Goal: Navigation & Orientation: Find specific page/section

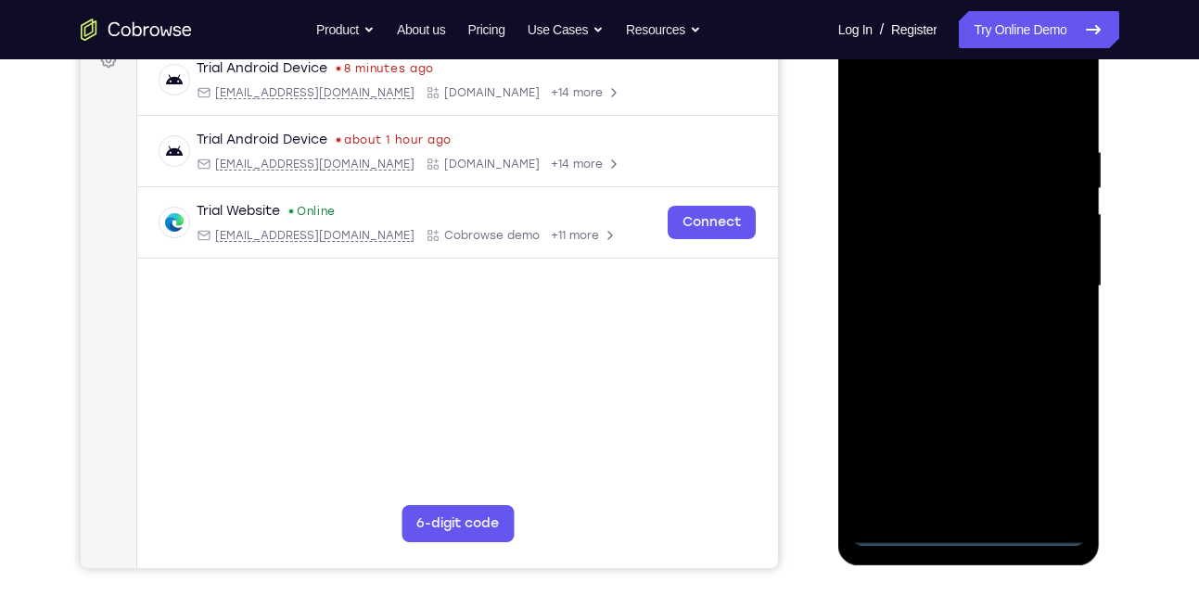
scroll to position [295, 0]
click at [991, 535] on div at bounding box center [969, 285] width 234 height 519
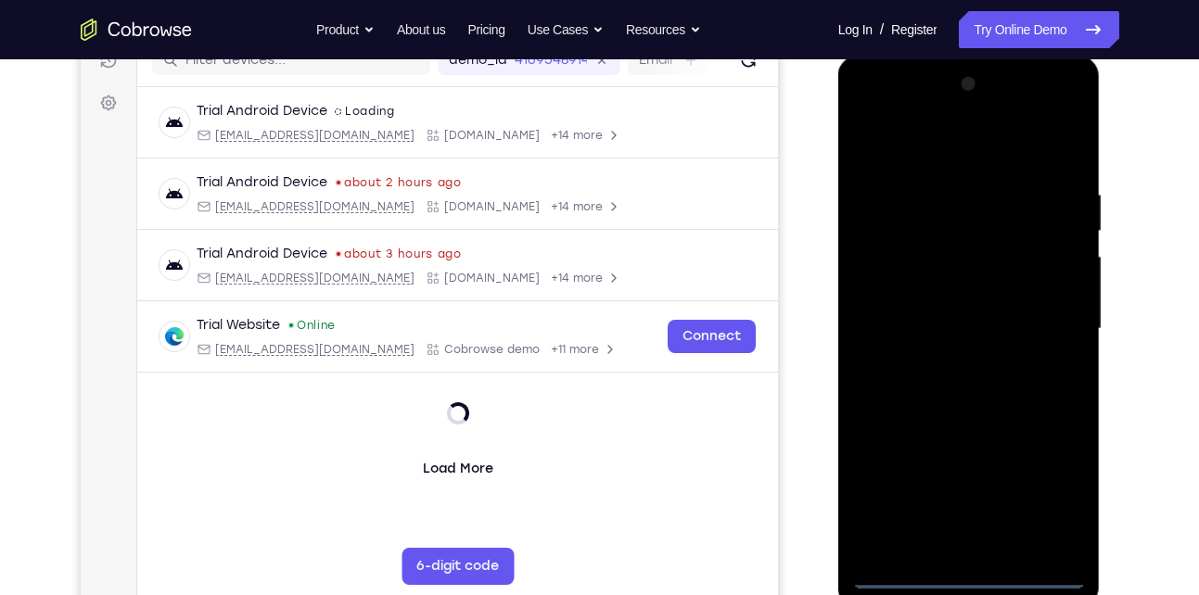
scroll to position [250, 0]
click at [1048, 483] on div at bounding box center [969, 329] width 234 height 519
click at [1049, 495] on div at bounding box center [969, 329] width 234 height 519
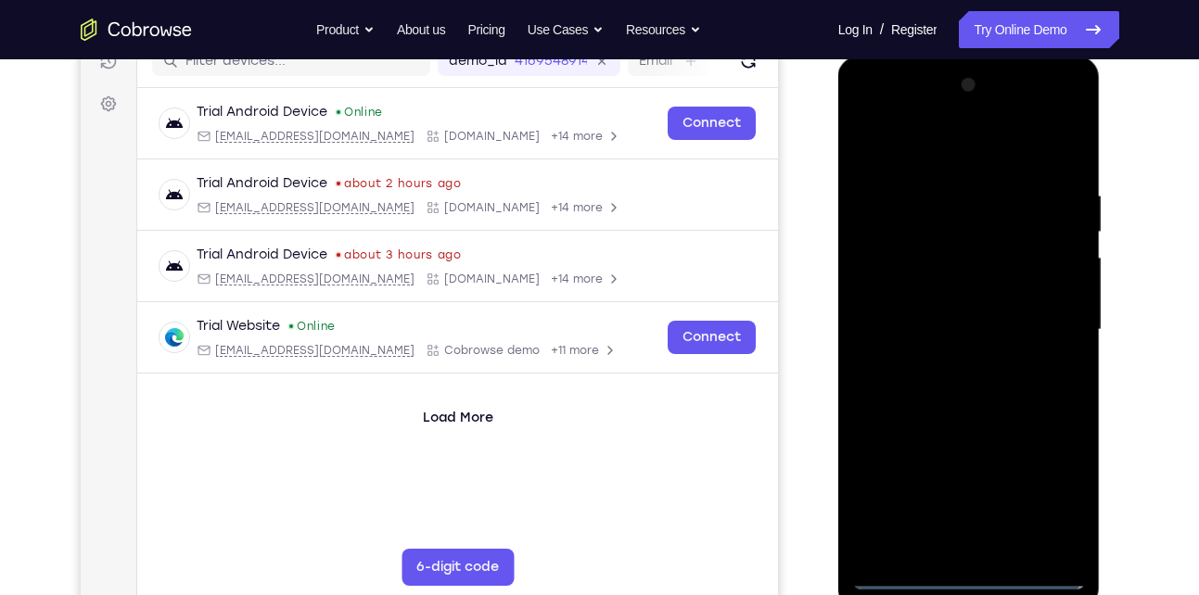
click at [1049, 495] on div at bounding box center [969, 329] width 234 height 519
click at [943, 152] on div at bounding box center [969, 329] width 234 height 519
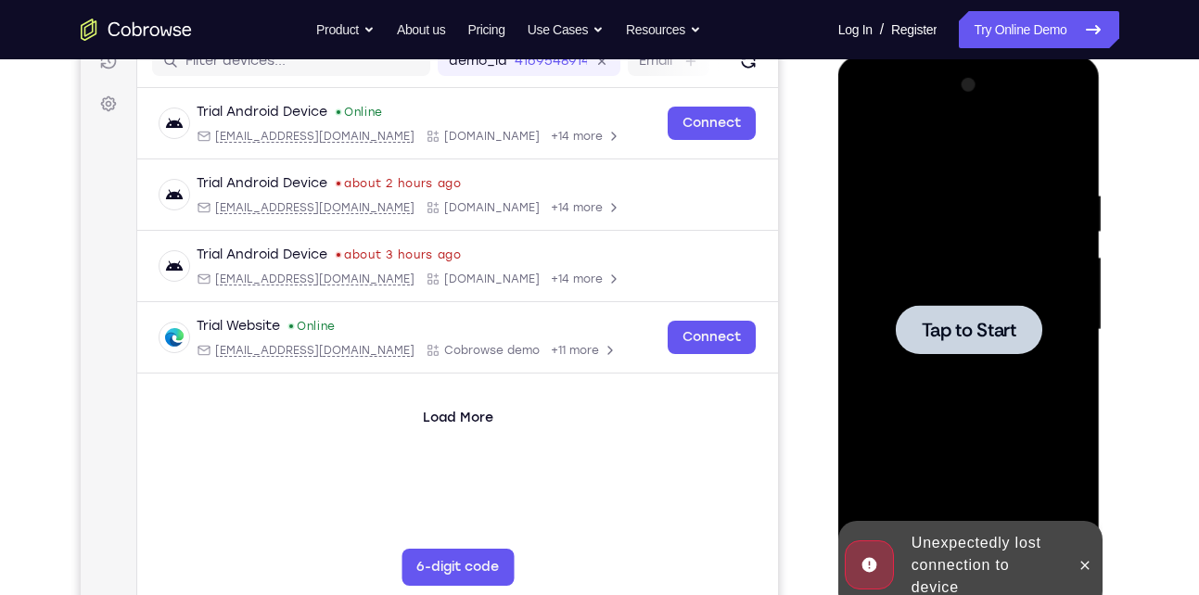
click at [944, 157] on div at bounding box center [969, 329] width 234 height 519
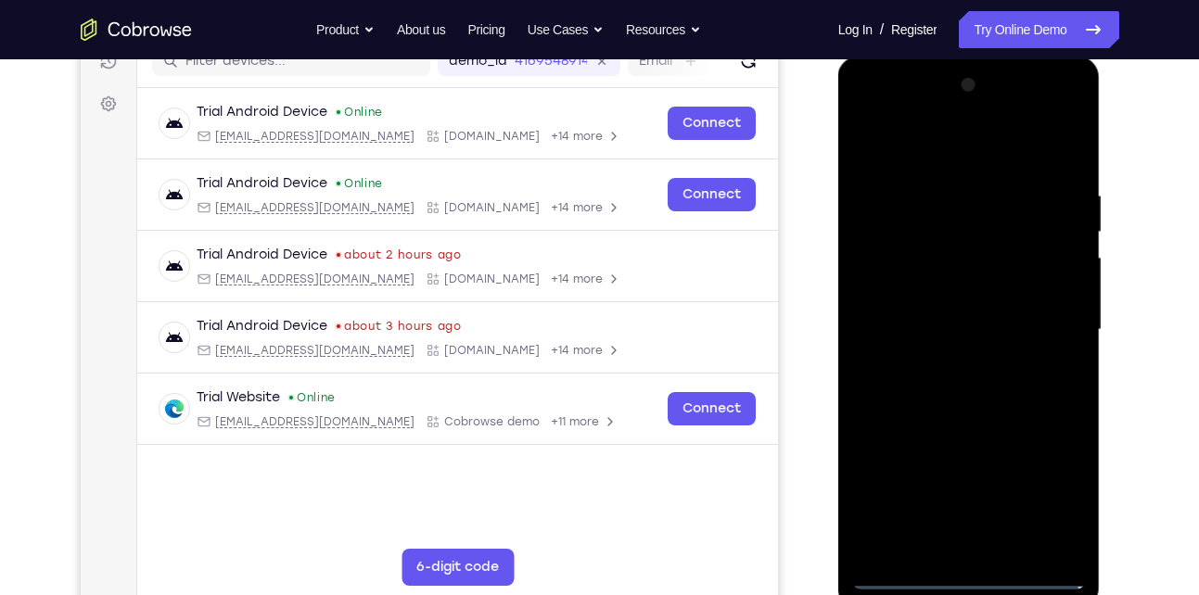
click at [965, 580] on div at bounding box center [969, 329] width 234 height 519
click at [1060, 498] on div at bounding box center [969, 329] width 234 height 519
click at [981, 146] on div at bounding box center [969, 329] width 234 height 519
click at [1046, 337] on div at bounding box center [969, 329] width 234 height 519
click at [1045, 318] on div at bounding box center [969, 329] width 234 height 519
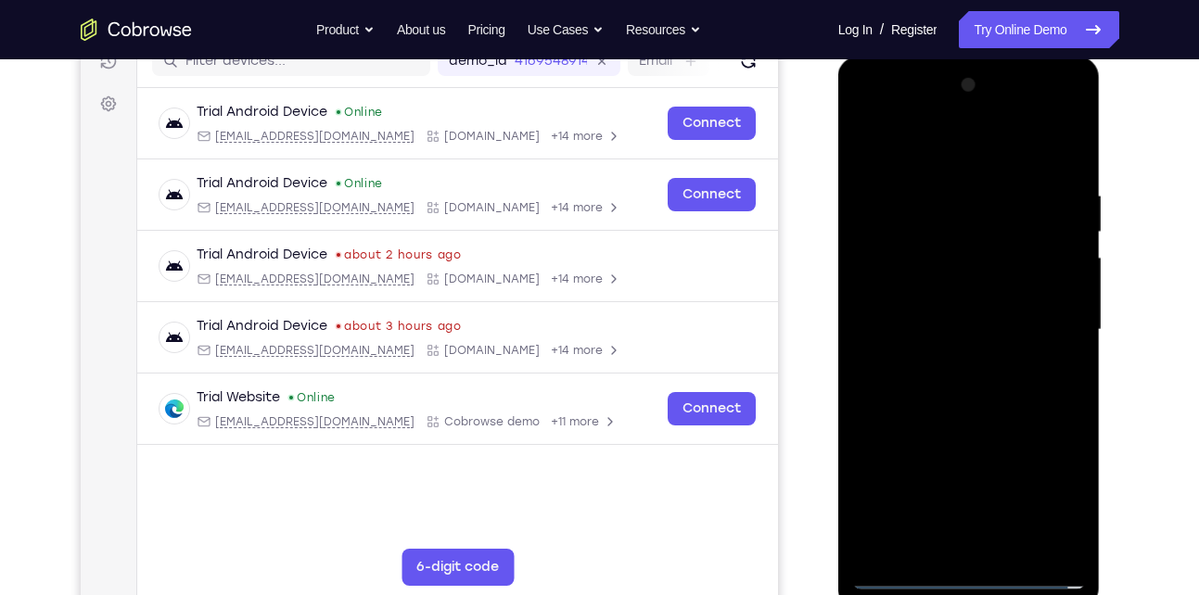
click at [944, 363] on div at bounding box center [969, 329] width 234 height 519
click at [978, 317] on div at bounding box center [969, 329] width 234 height 519
click at [924, 252] on div at bounding box center [969, 329] width 234 height 519
click at [918, 295] on div at bounding box center [969, 329] width 234 height 519
click at [922, 324] on div at bounding box center [969, 329] width 234 height 519
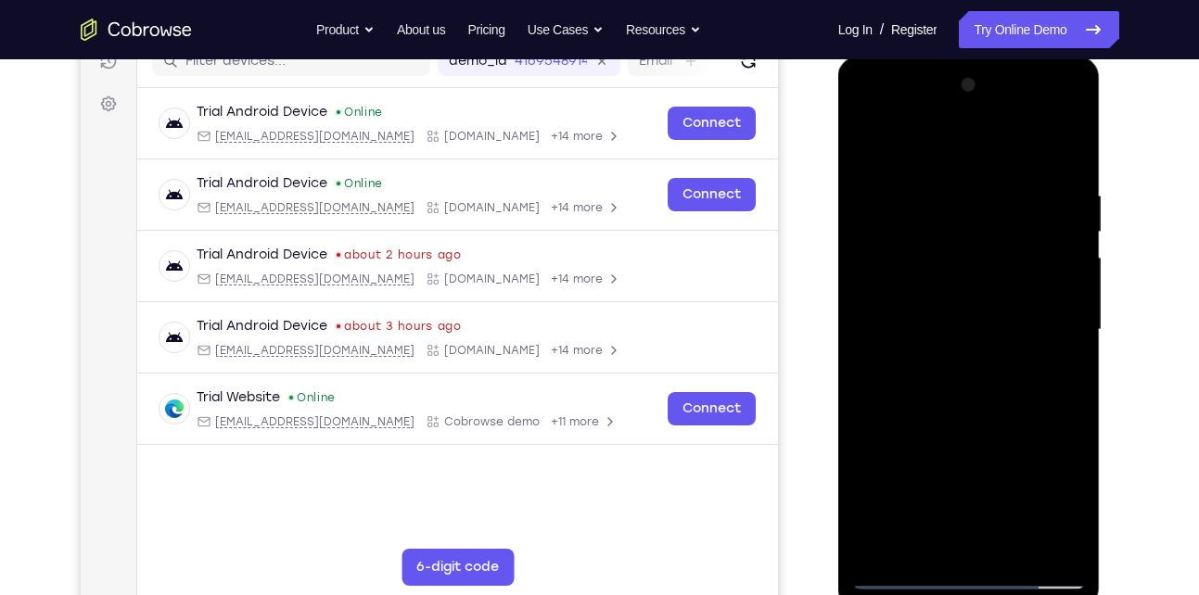
click at [914, 383] on div at bounding box center [969, 329] width 234 height 519
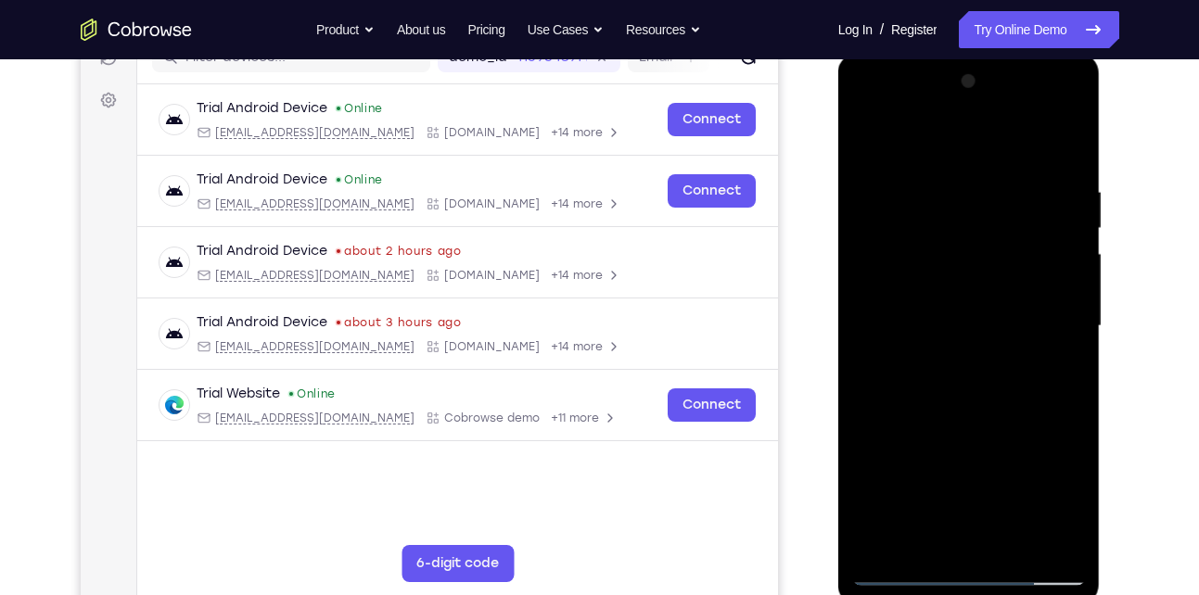
scroll to position [253, 0]
click at [930, 170] on div at bounding box center [969, 327] width 234 height 519
click at [1068, 168] on div at bounding box center [969, 327] width 234 height 519
click at [936, 185] on div at bounding box center [969, 327] width 234 height 519
click at [1067, 532] on div at bounding box center [969, 327] width 234 height 519
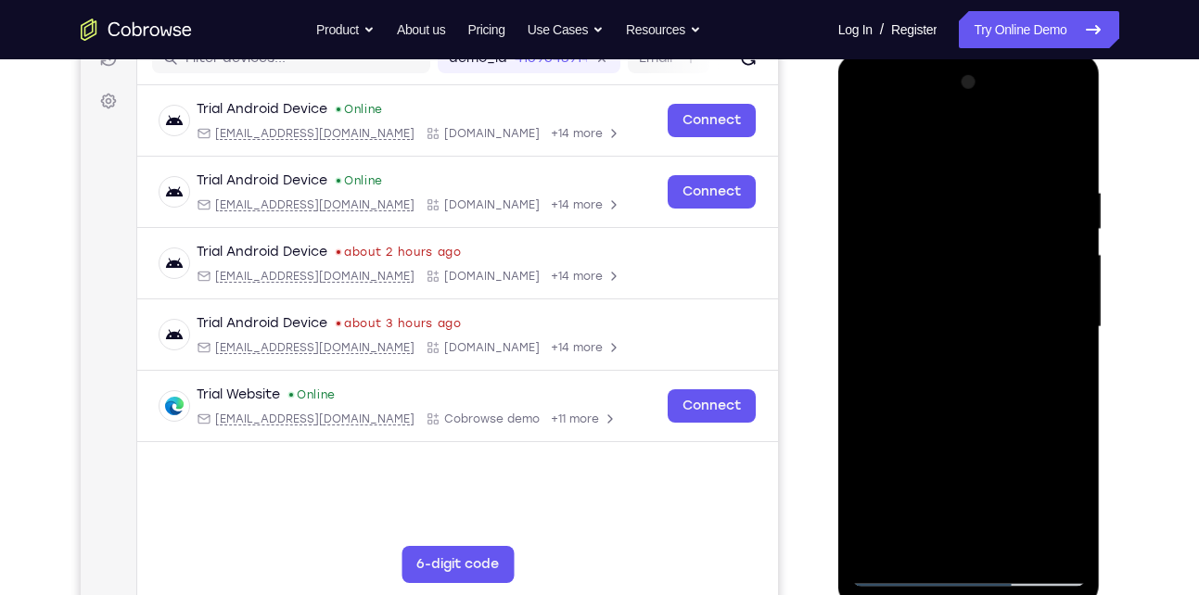
click at [1066, 543] on div at bounding box center [969, 327] width 234 height 519
click at [1054, 363] on div at bounding box center [969, 327] width 234 height 519
click at [1056, 322] on div at bounding box center [969, 327] width 234 height 519
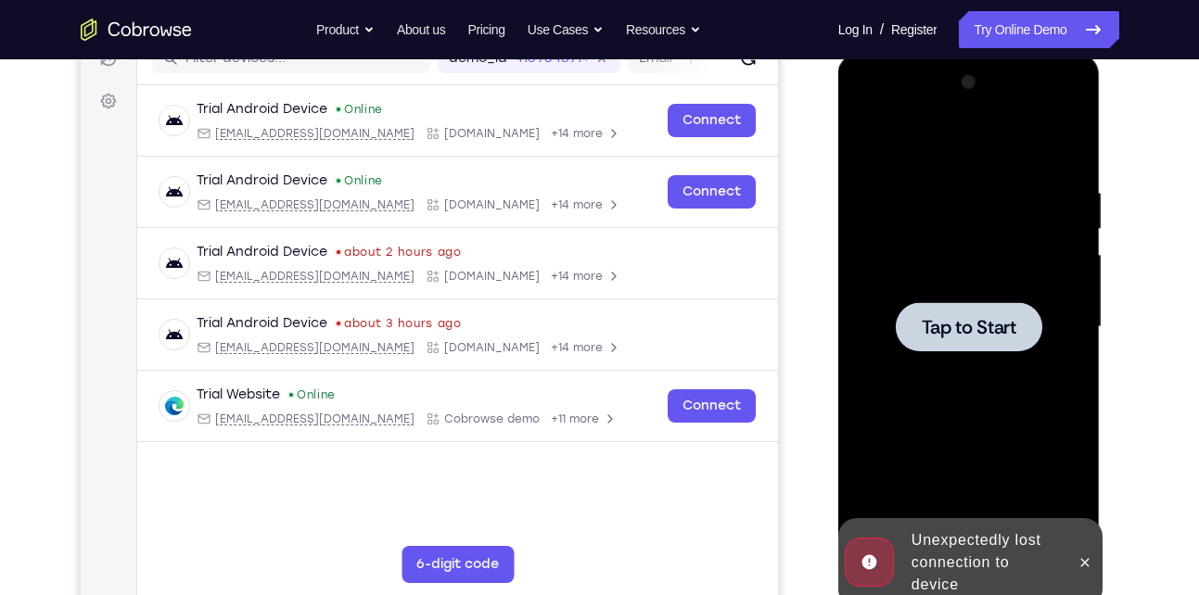
click at [1029, 462] on div at bounding box center [969, 327] width 234 height 519
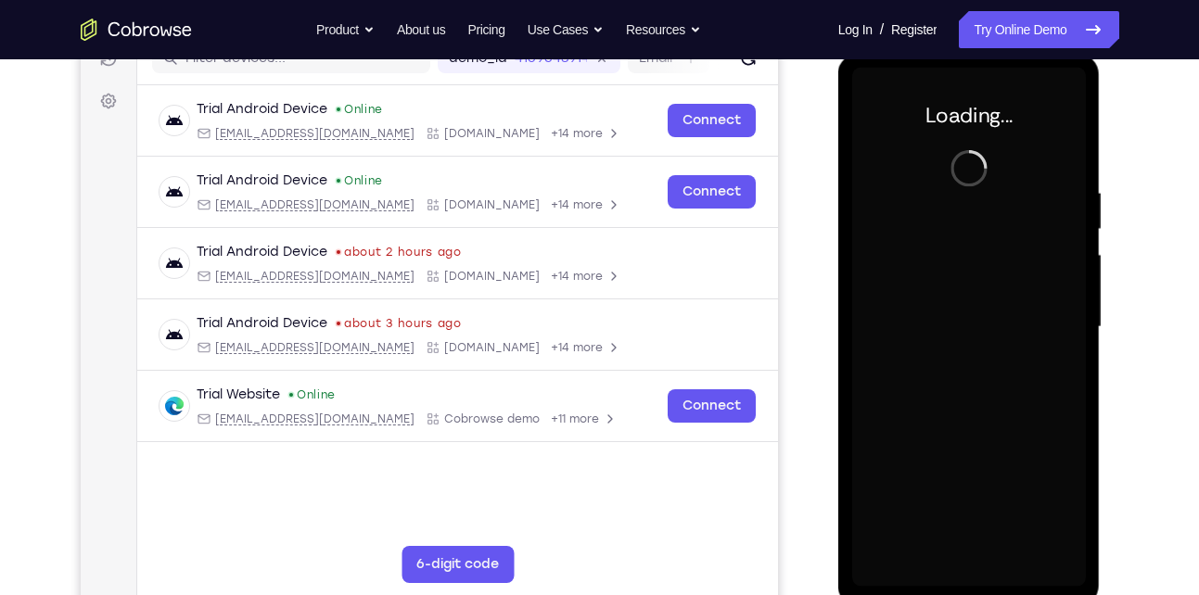
click at [1036, 338] on div at bounding box center [969, 327] width 234 height 519
click at [960, 185] on div at bounding box center [969, 327] width 234 height 519
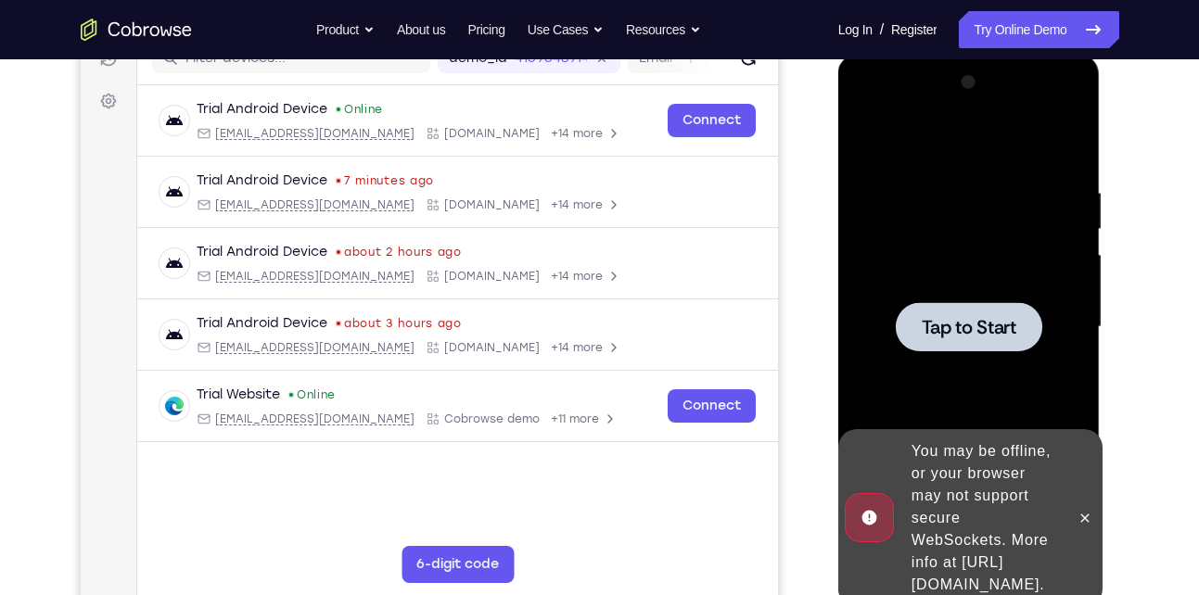
click at [888, 175] on div at bounding box center [969, 327] width 234 height 519
click at [1091, 511] on icon at bounding box center [1085, 518] width 15 height 15
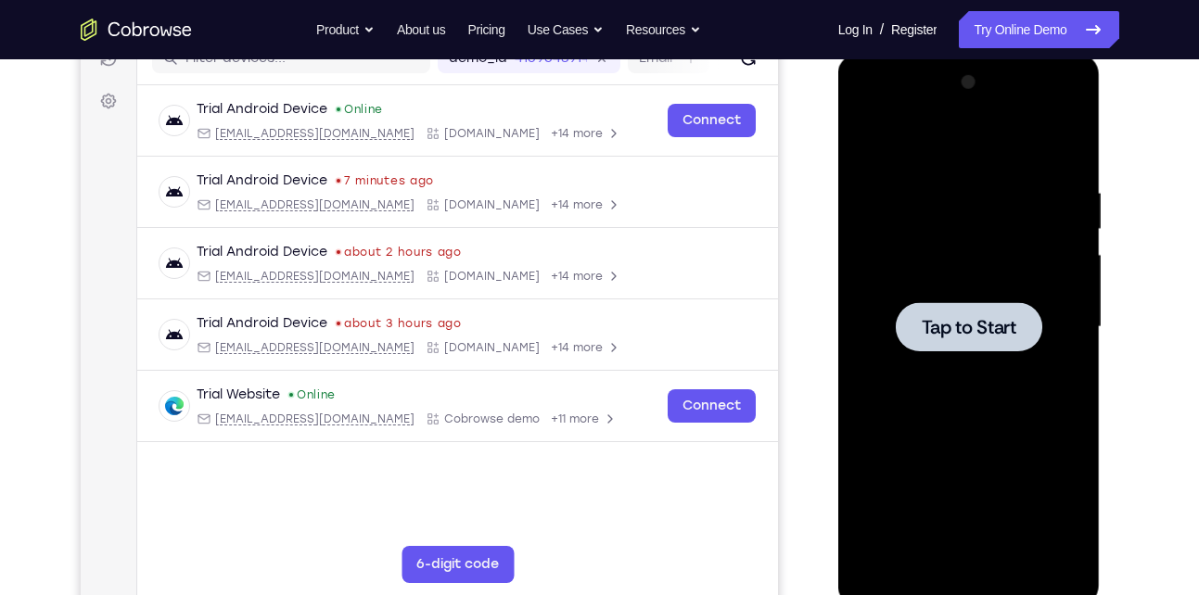
click at [1013, 362] on div at bounding box center [969, 327] width 234 height 519
click at [990, 198] on div at bounding box center [969, 327] width 234 height 519
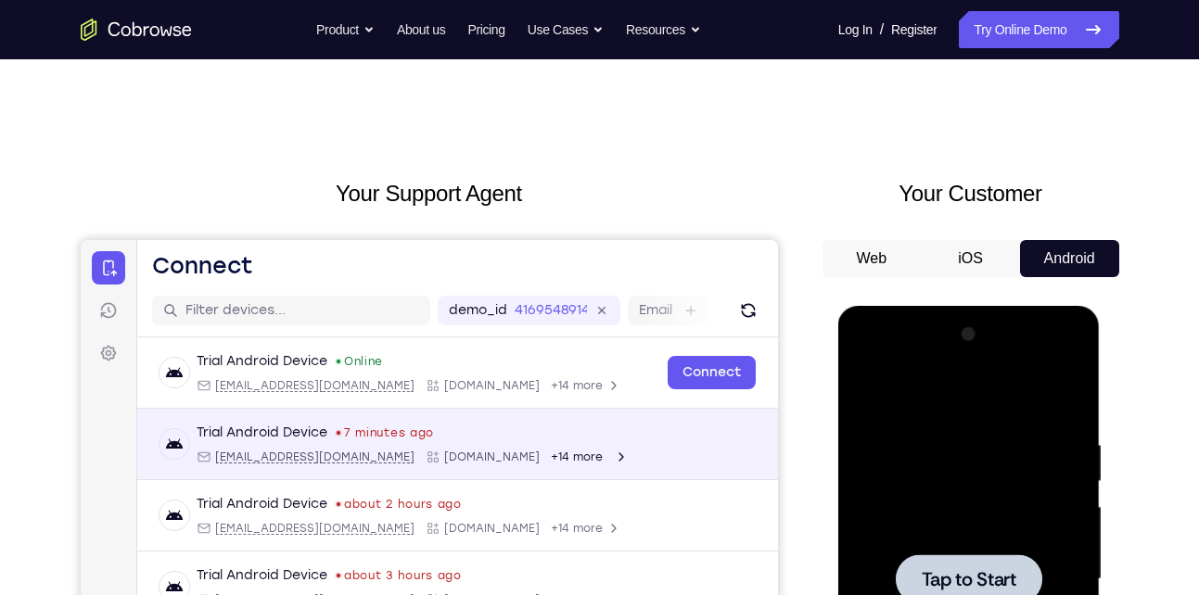
scroll to position [0, 0]
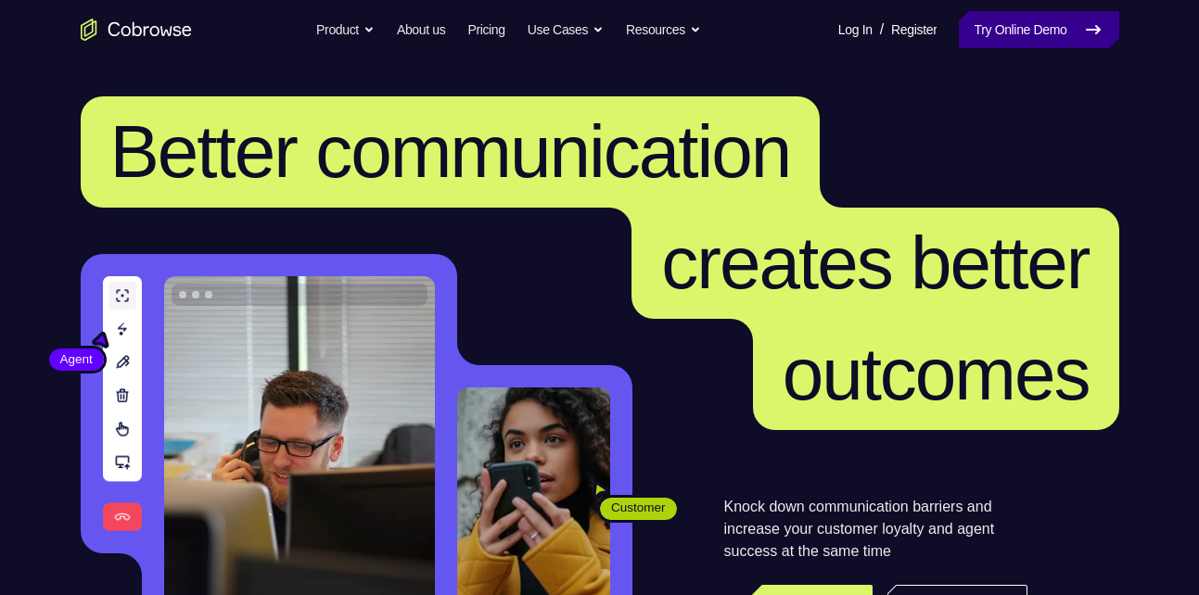
click at [1025, 28] on link "Try Online Demo" at bounding box center [1039, 29] width 160 height 37
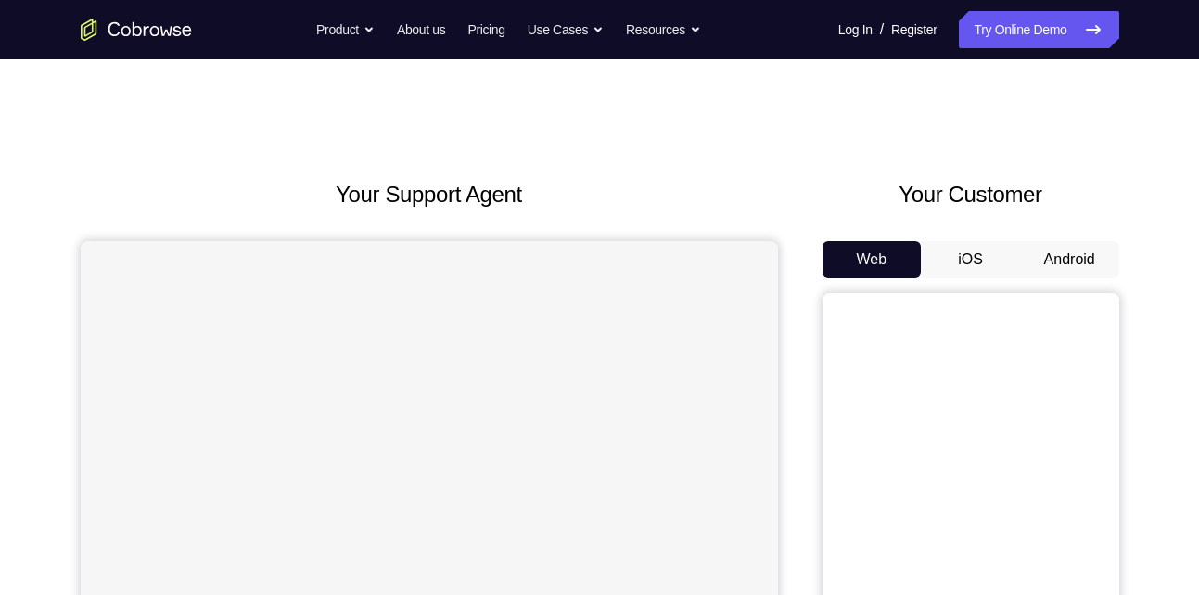
click at [1063, 262] on button "Android" at bounding box center [1069, 259] width 99 height 37
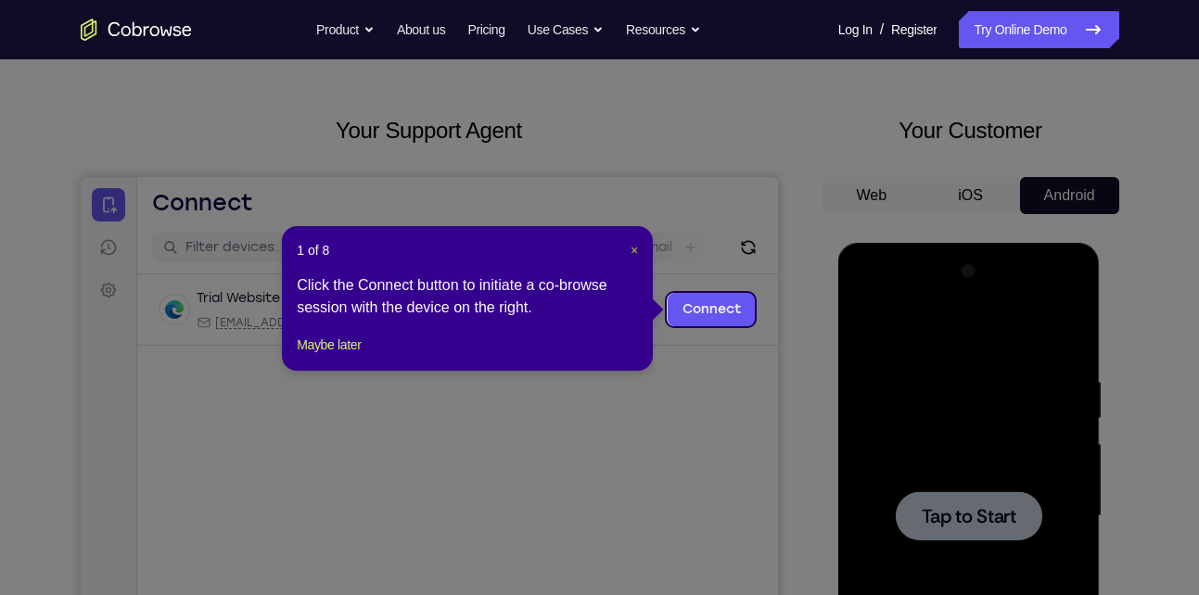
click at [636, 248] on span "×" at bounding box center [634, 250] width 7 height 15
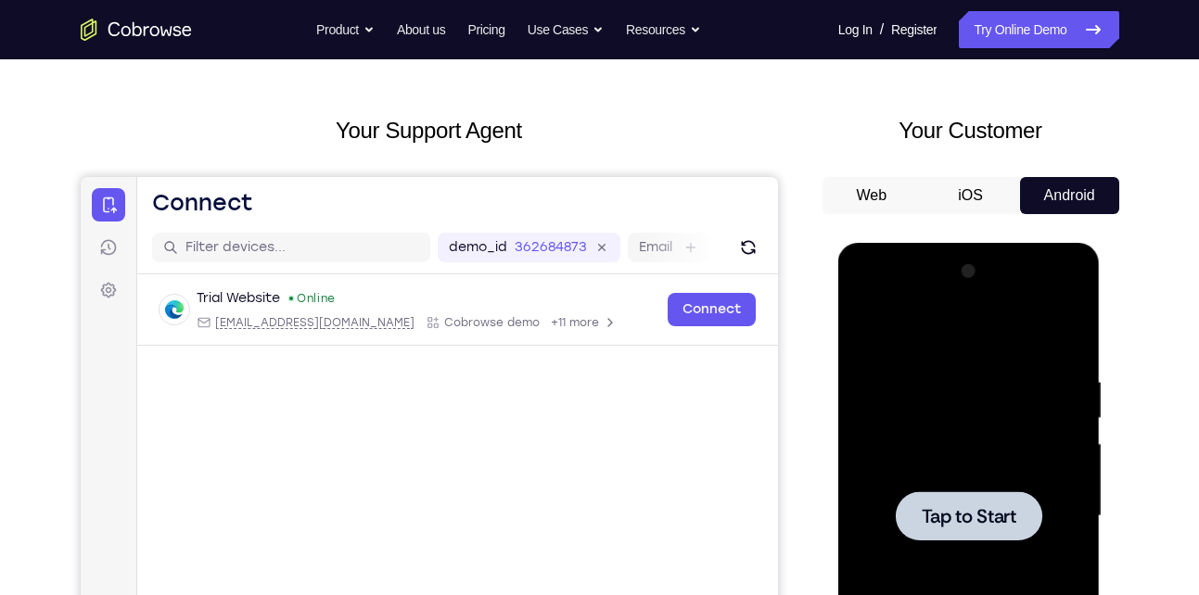
click at [955, 443] on div at bounding box center [969, 516] width 234 height 519
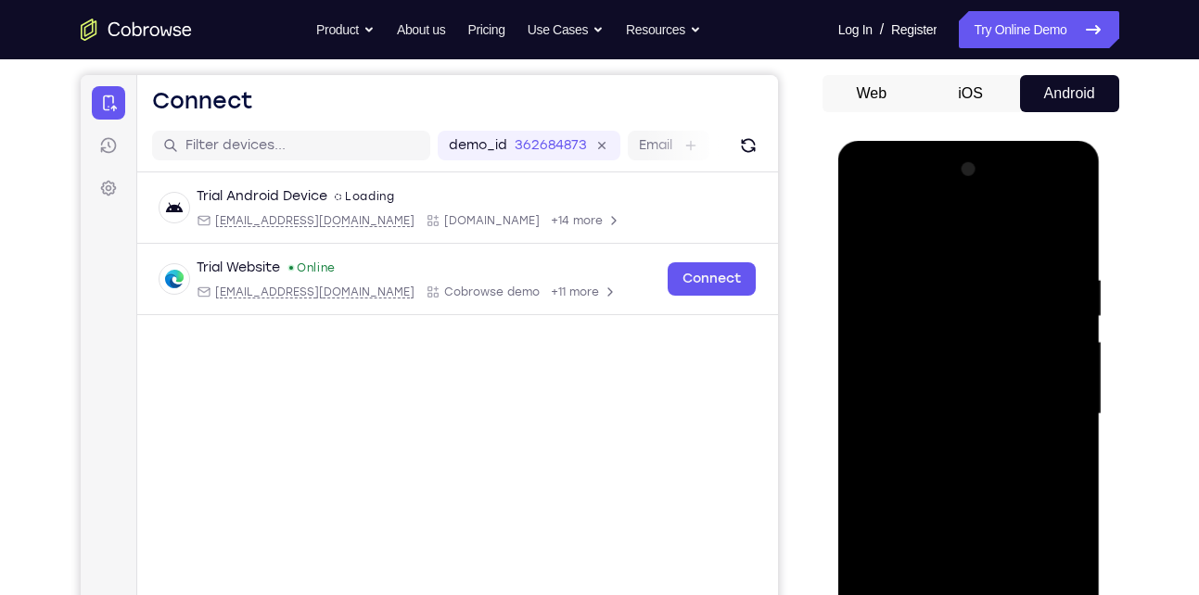
scroll to position [304, 0]
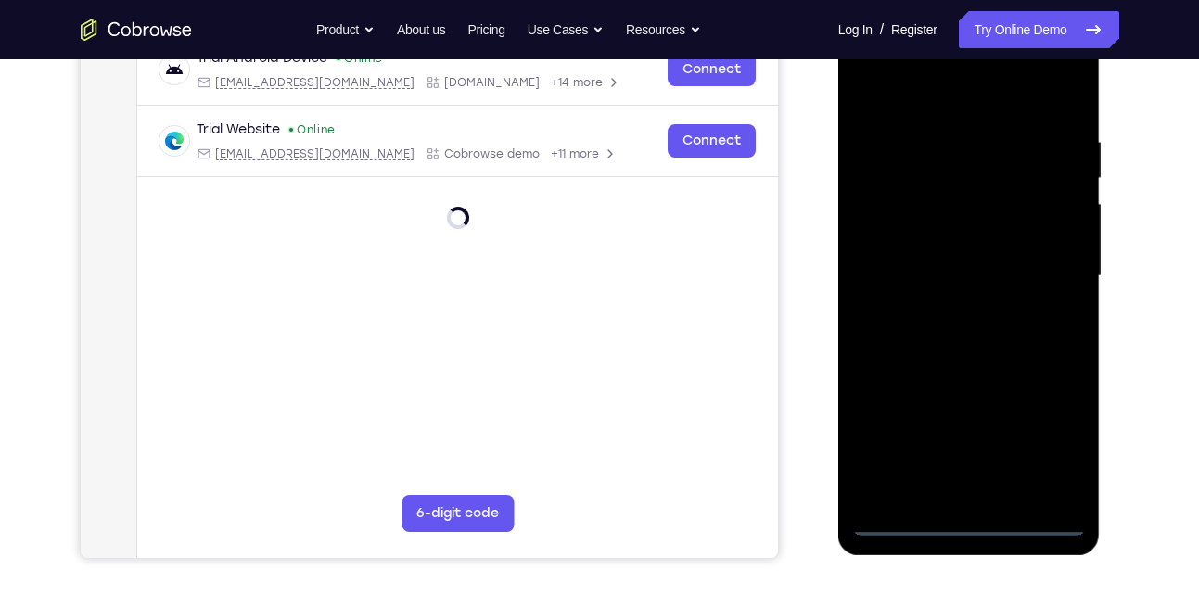
click at [972, 516] on div at bounding box center [969, 276] width 234 height 519
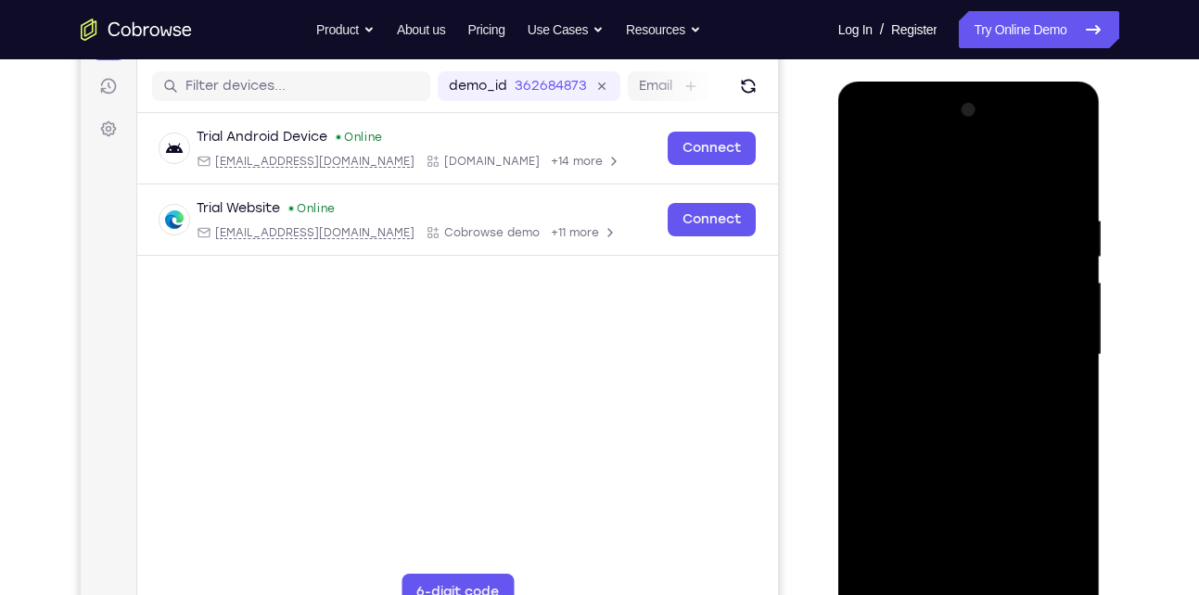
scroll to position [328, 0]
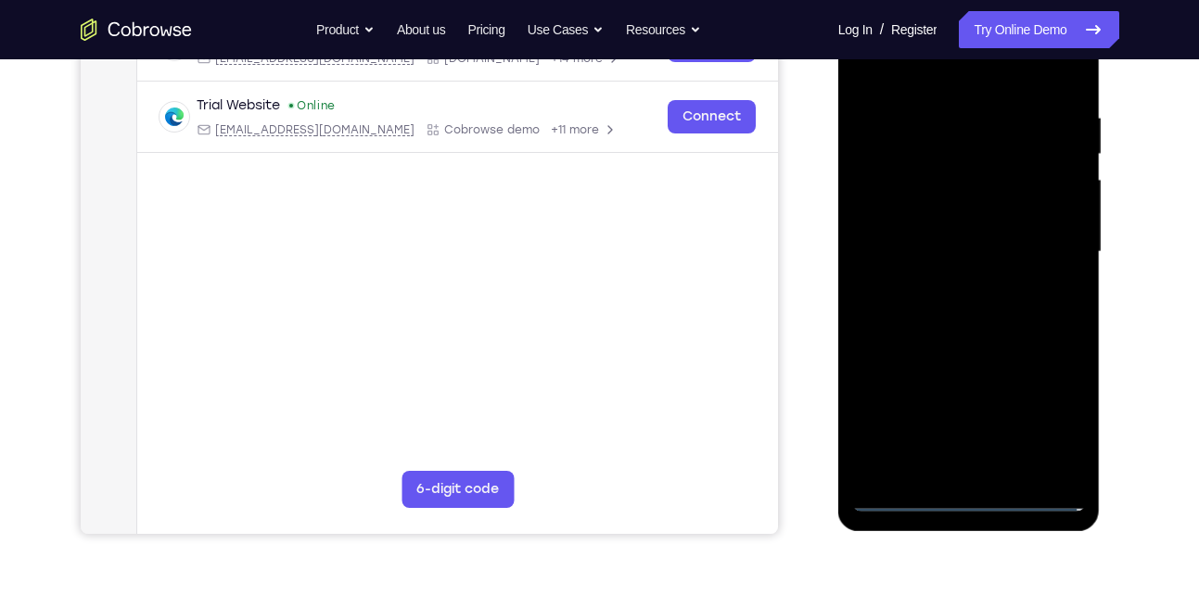
click at [976, 493] on div at bounding box center [969, 252] width 234 height 519
click at [1040, 417] on div at bounding box center [969, 252] width 234 height 519
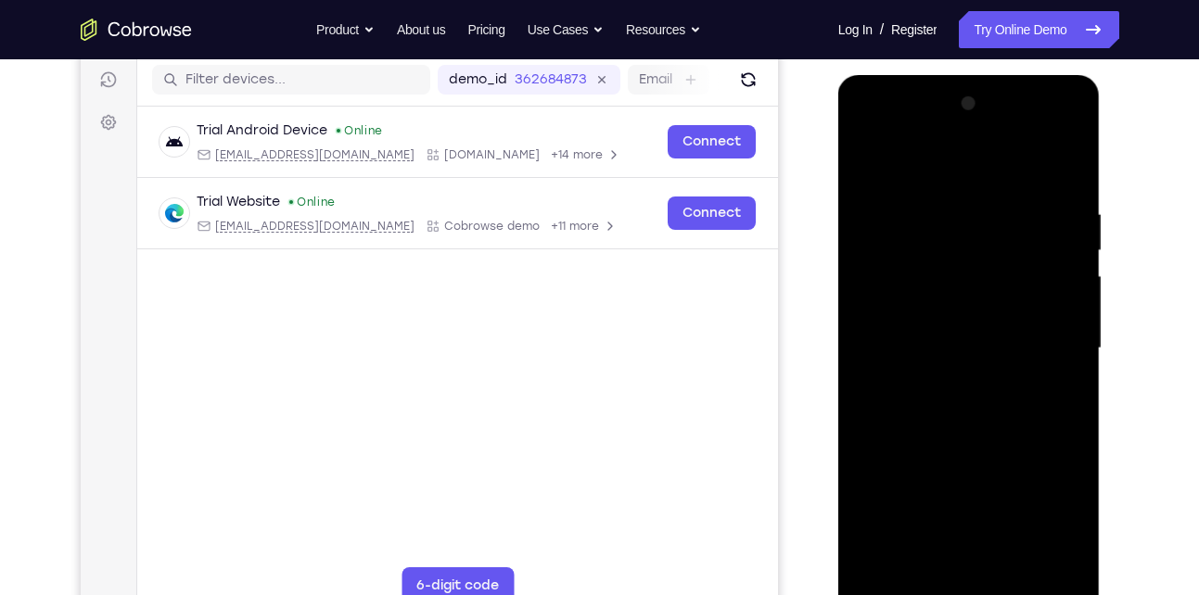
scroll to position [225, 0]
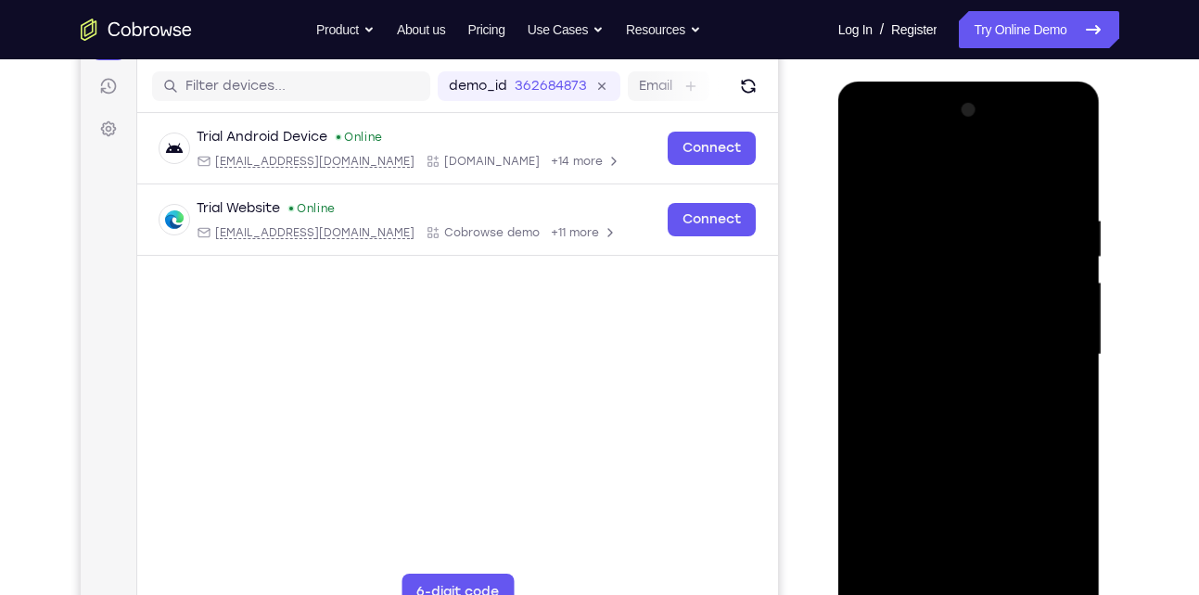
click at [950, 179] on div at bounding box center [969, 355] width 234 height 519
click at [1054, 353] on div at bounding box center [969, 355] width 234 height 519
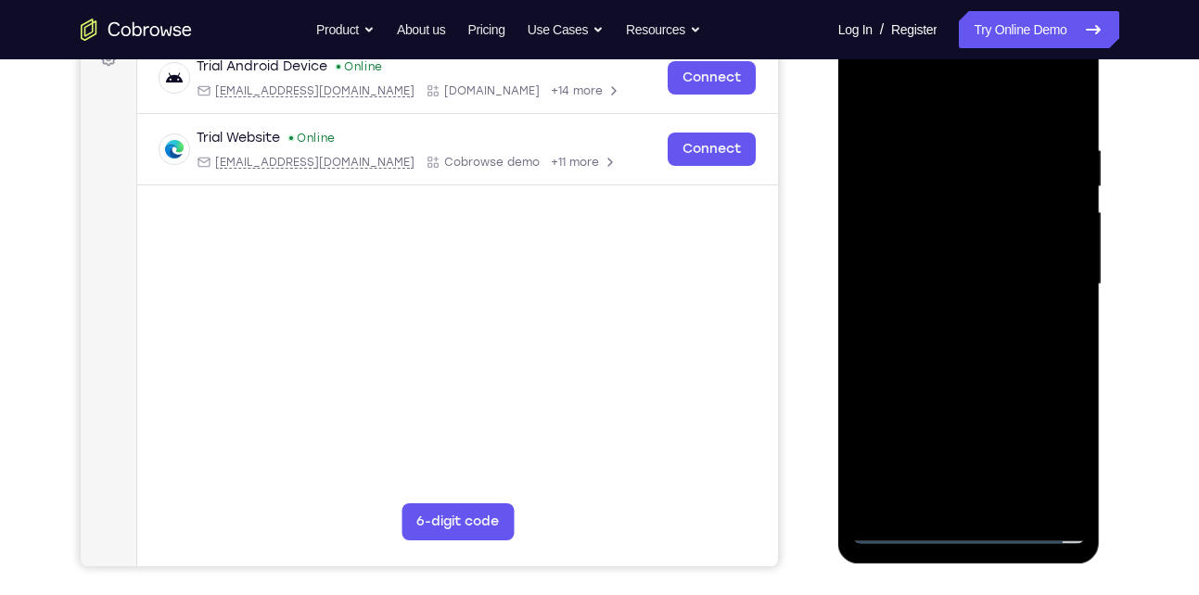
scroll to position [295, 0]
click at [946, 322] on div at bounding box center [969, 285] width 234 height 519
click at [995, 247] on div at bounding box center [969, 285] width 234 height 519
click at [954, 271] on div at bounding box center [969, 285] width 234 height 519
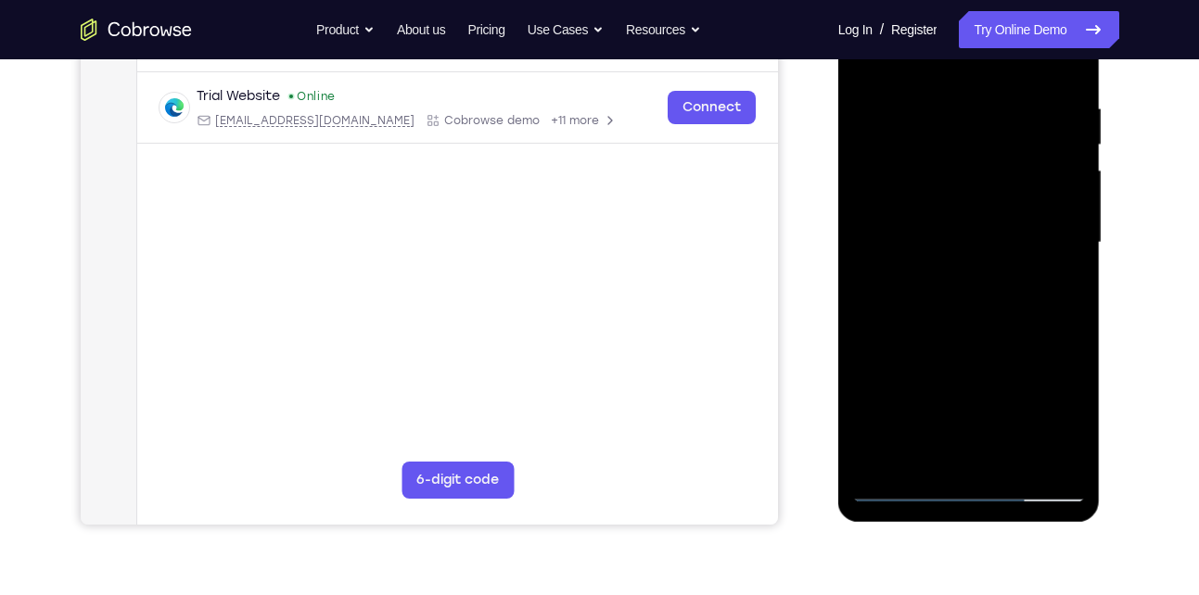
scroll to position [339, 0]
click at [1074, 453] on div at bounding box center [969, 241] width 234 height 519
click at [1061, 449] on div at bounding box center [969, 241] width 234 height 519
click at [977, 196] on div at bounding box center [969, 241] width 234 height 519
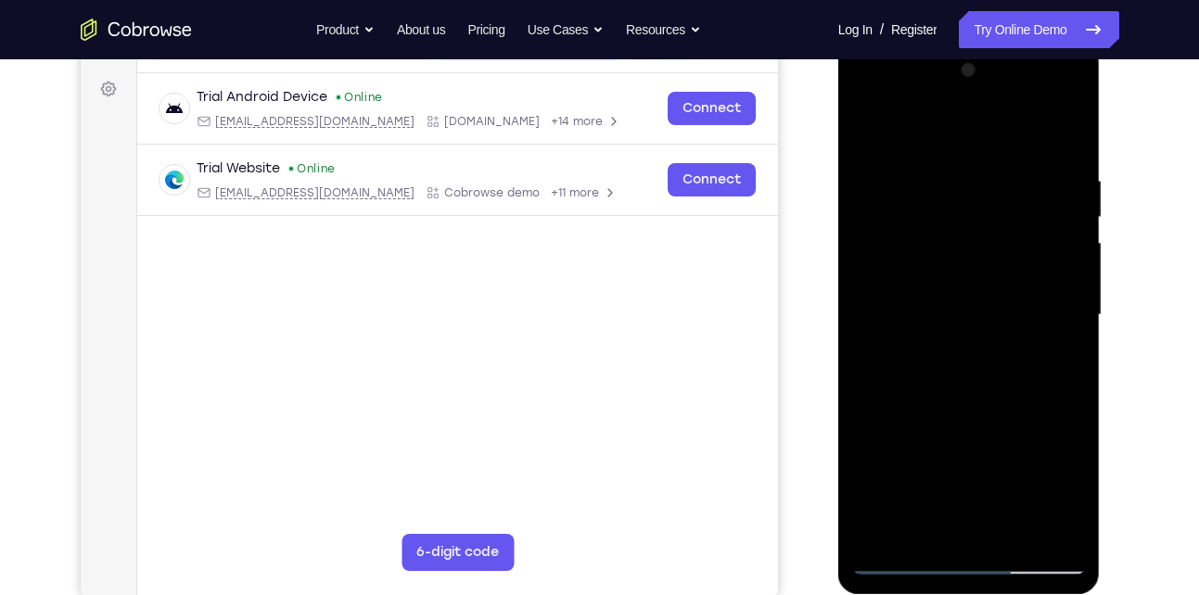
scroll to position [262, 0]
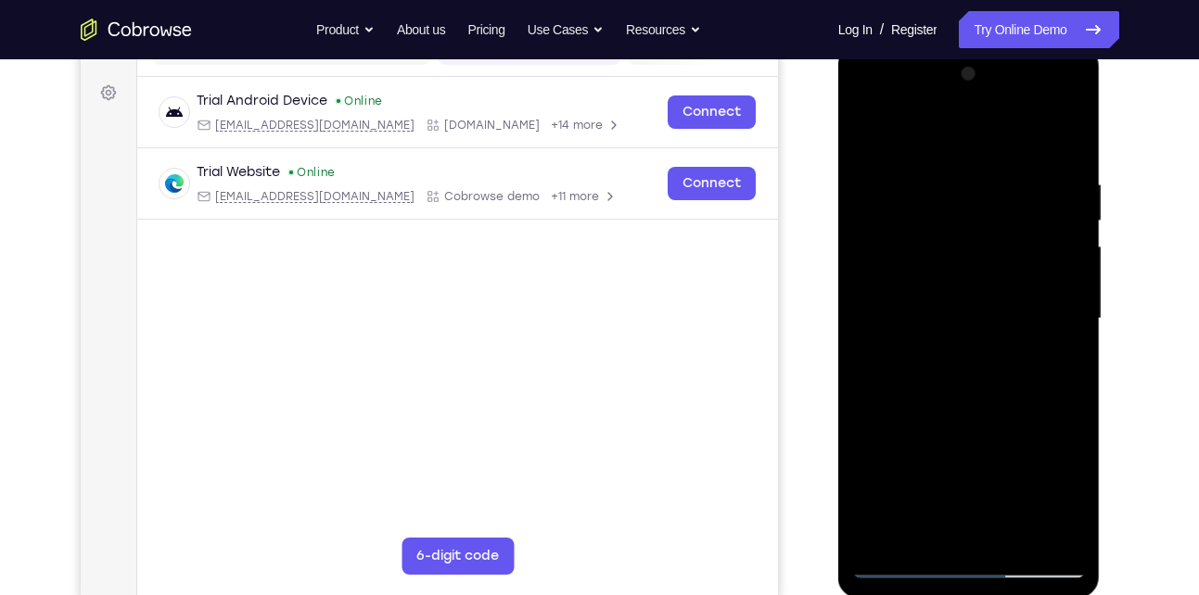
click at [1009, 539] on div at bounding box center [969, 318] width 234 height 519
click at [978, 415] on div at bounding box center [969, 318] width 234 height 519
click at [985, 347] on div at bounding box center [969, 318] width 234 height 519
click at [922, 529] on div at bounding box center [969, 318] width 234 height 519
click at [943, 498] on div at bounding box center [969, 318] width 234 height 519
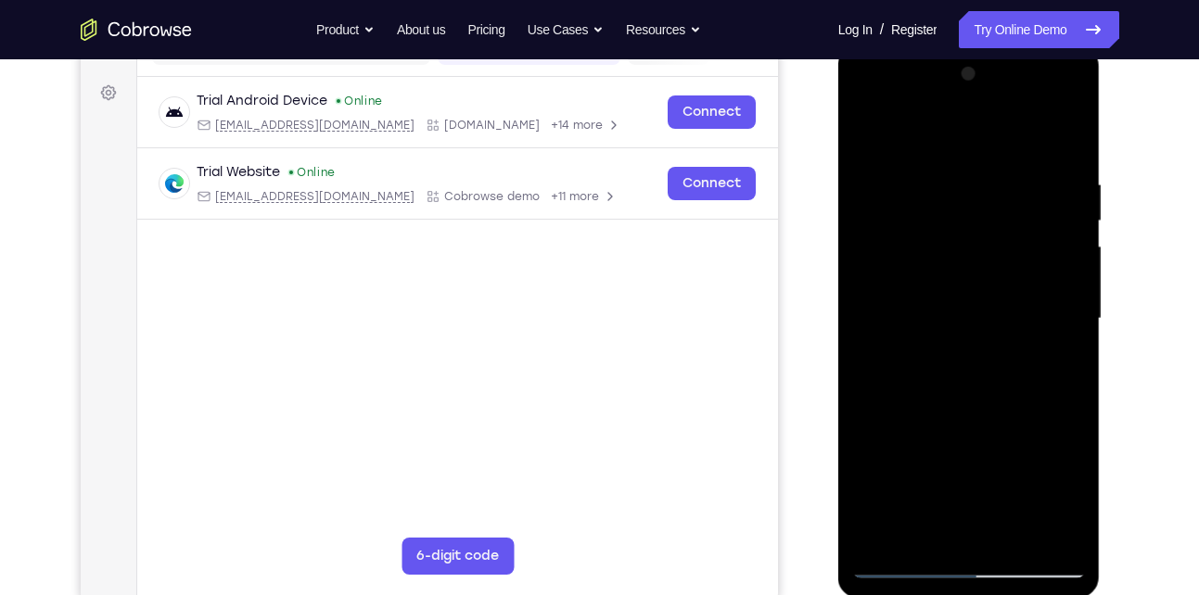
click at [1054, 351] on div at bounding box center [969, 318] width 234 height 519
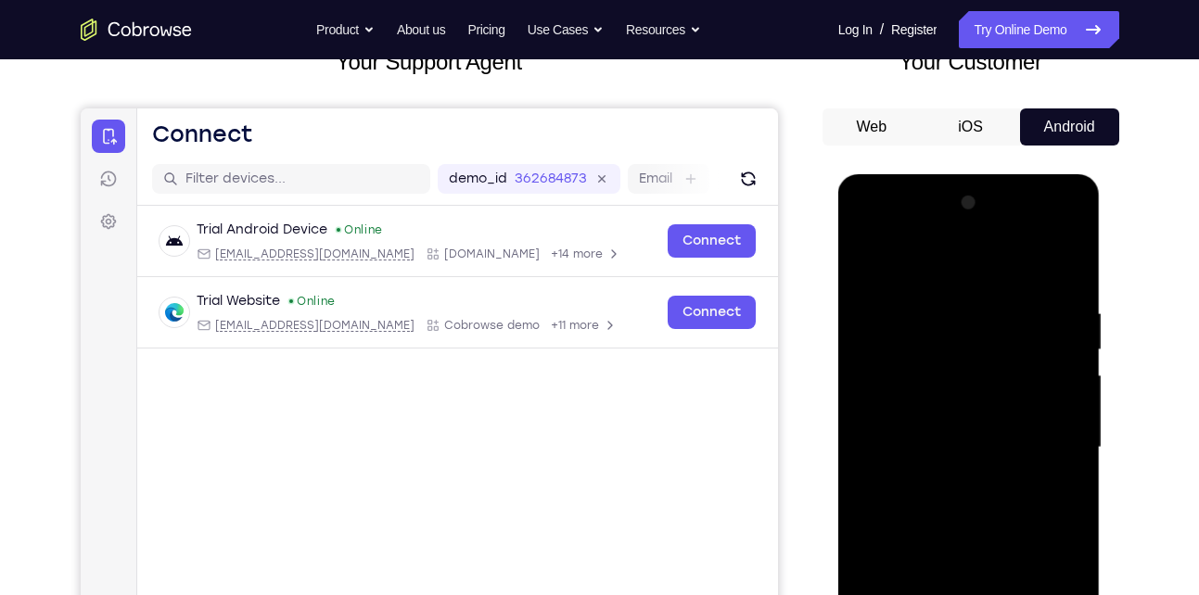
scroll to position [132, 0]
click at [867, 259] on div at bounding box center [969, 448] width 234 height 519
click at [867, 266] on div at bounding box center [969, 448] width 234 height 519
click at [872, 263] on div at bounding box center [969, 448] width 234 height 519
click at [872, 264] on div at bounding box center [969, 448] width 234 height 519
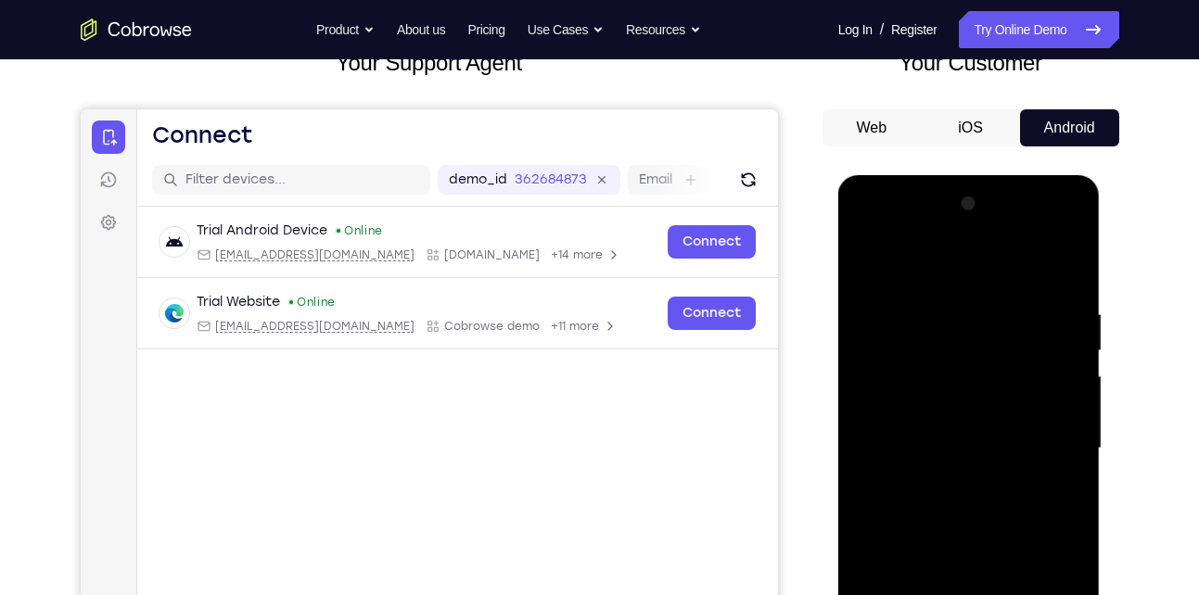
click at [1067, 259] on div at bounding box center [969, 448] width 234 height 519
click at [875, 261] on div at bounding box center [969, 448] width 234 height 519
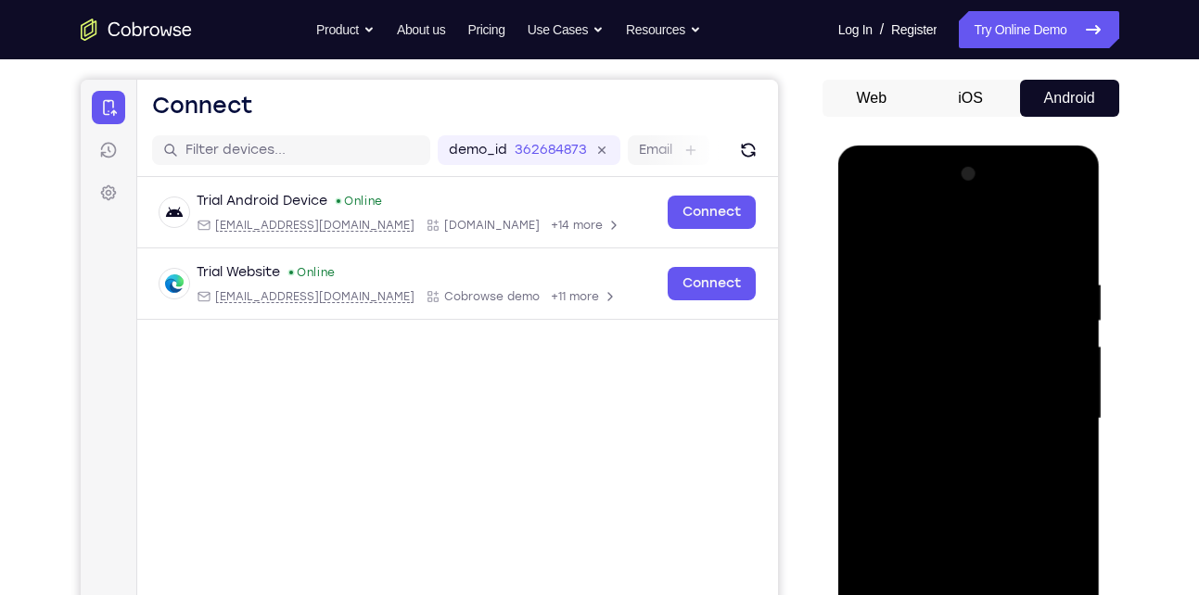
scroll to position [156, 0]
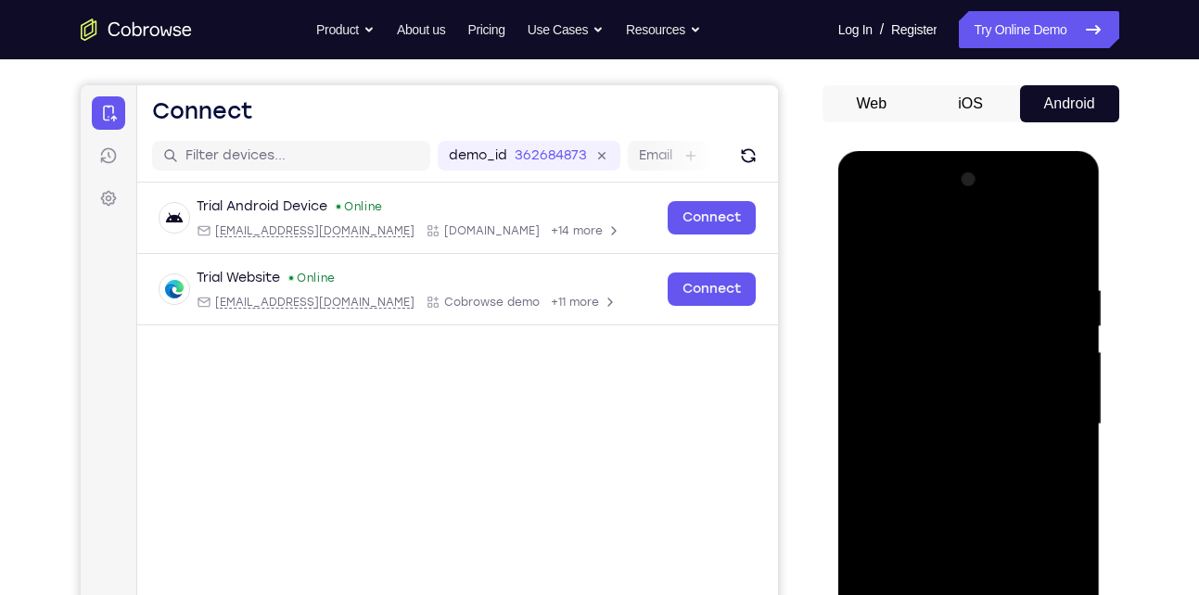
click at [1022, 476] on div at bounding box center [969, 424] width 234 height 519
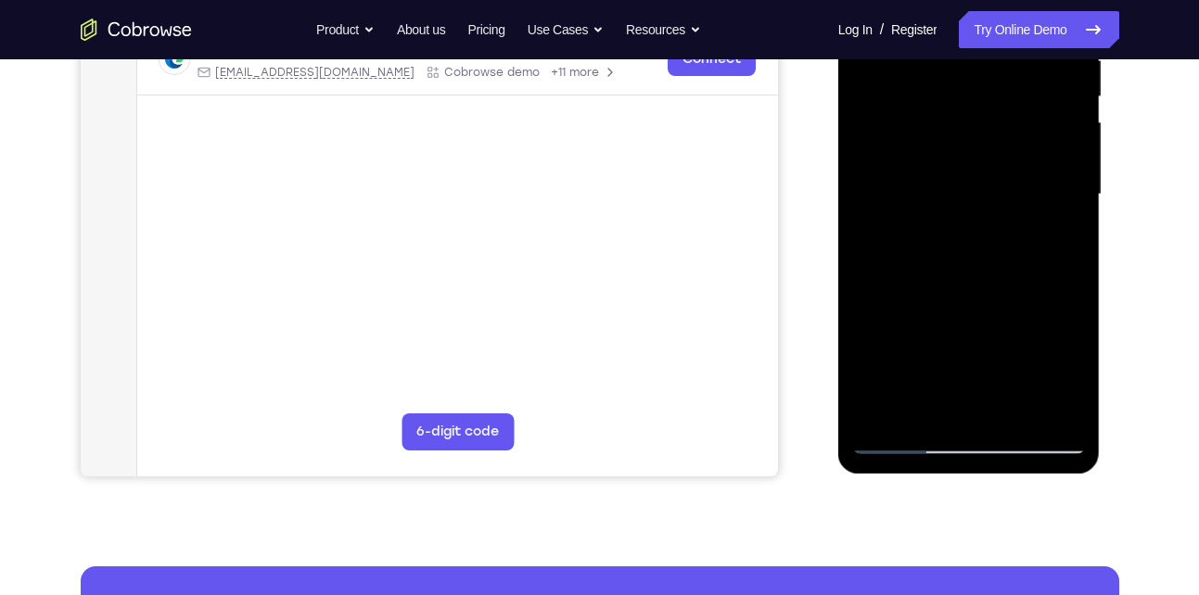
click at [1005, 409] on div at bounding box center [969, 194] width 234 height 519
click at [940, 179] on div at bounding box center [969, 194] width 234 height 519
click at [908, 442] on div at bounding box center [969, 194] width 234 height 519
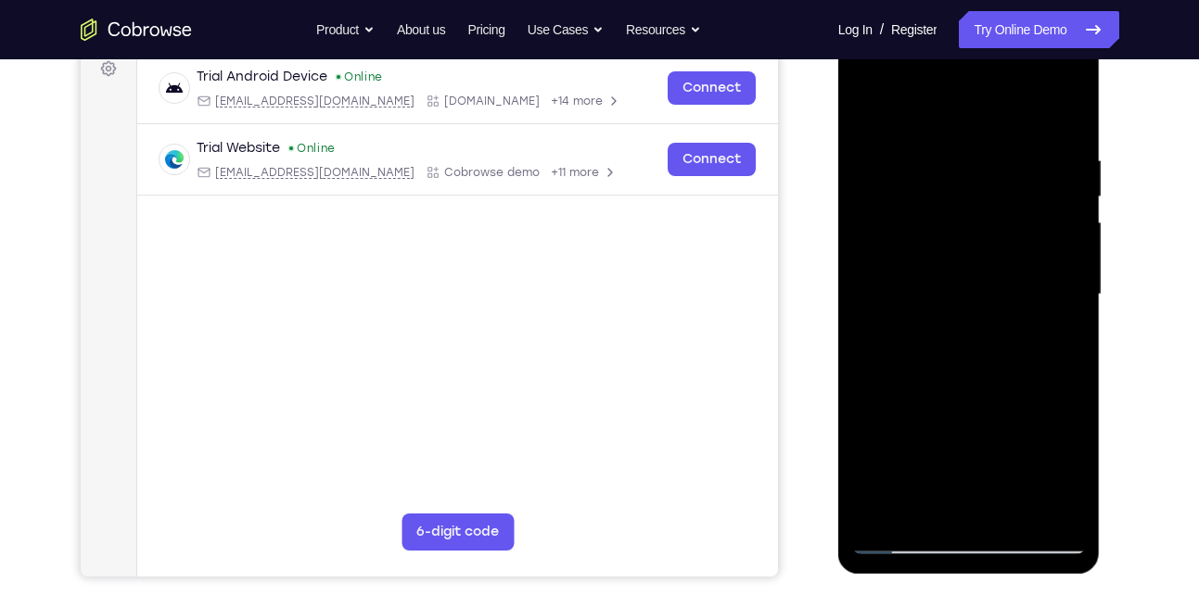
scroll to position [285, 0]
click at [876, 104] on div at bounding box center [969, 295] width 234 height 519
click at [959, 144] on div at bounding box center [969, 295] width 234 height 519
click at [1065, 122] on div at bounding box center [969, 295] width 234 height 519
click at [1065, 116] on div at bounding box center [969, 295] width 234 height 519
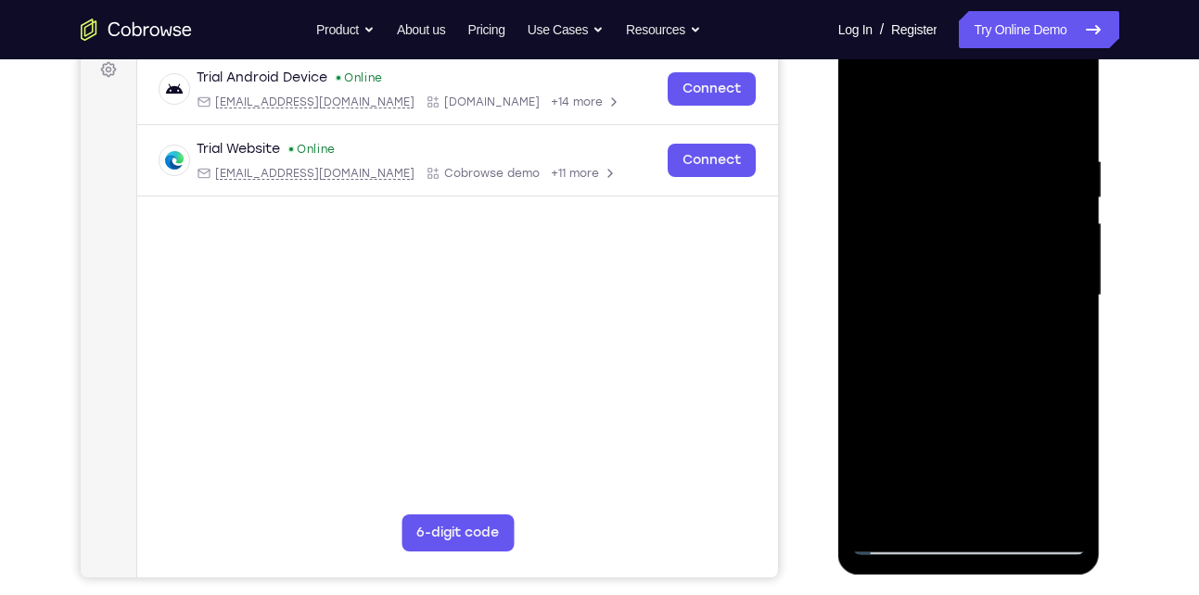
click at [1065, 116] on div at bounding box center [969, 295] width 234 height 519
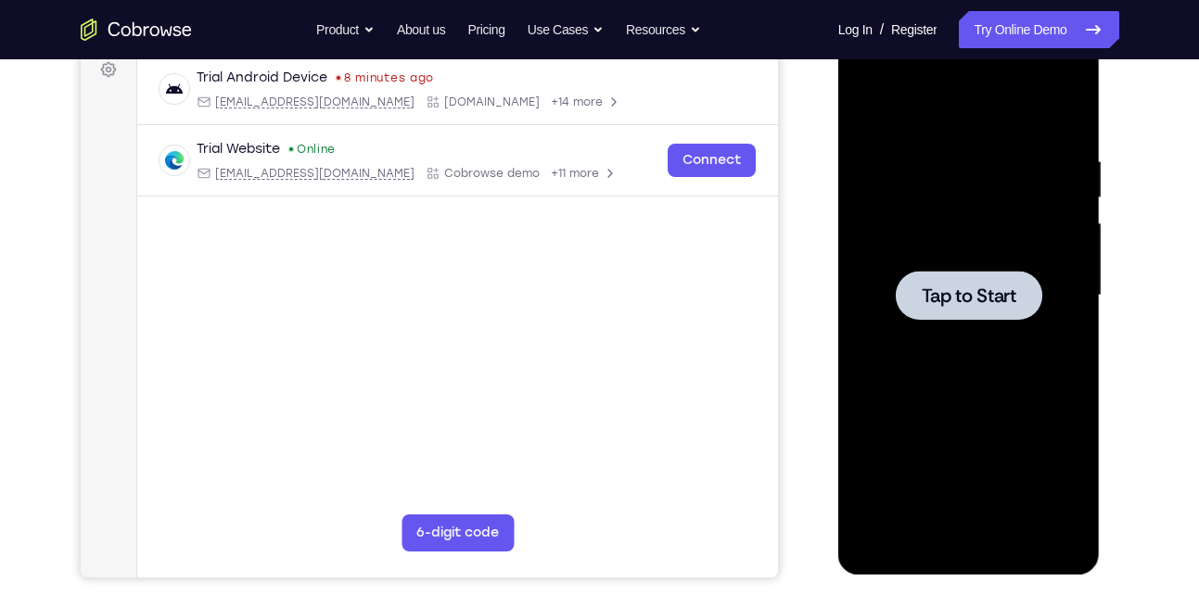
click at [970, 218] on div at bounding box center [969, 295] width 234 height 519
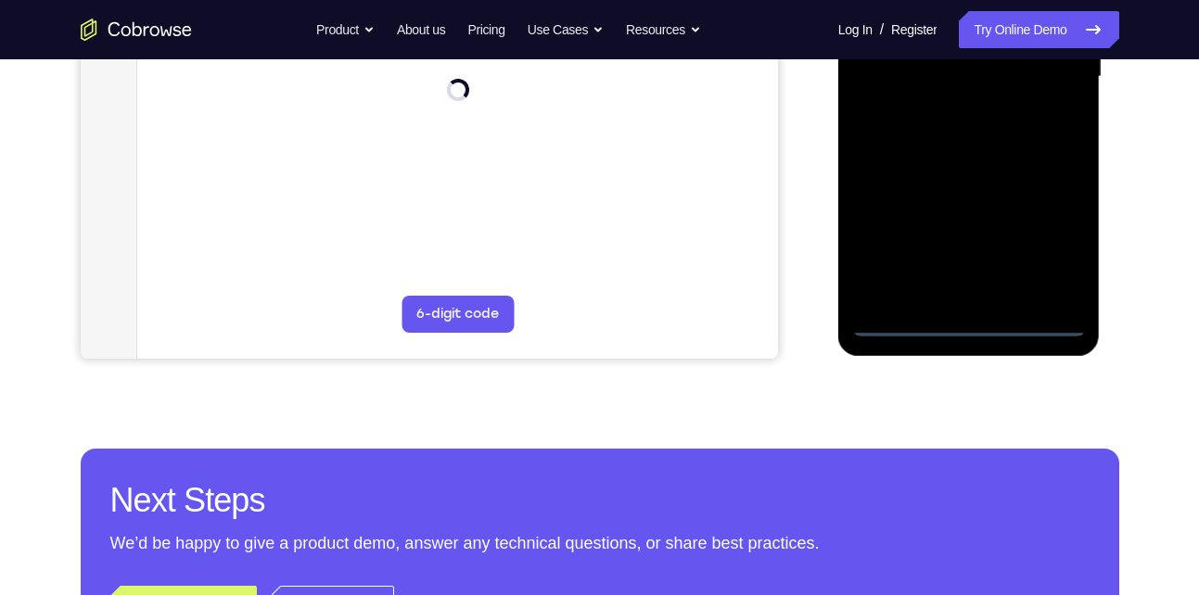
scroll to position [529, 0]
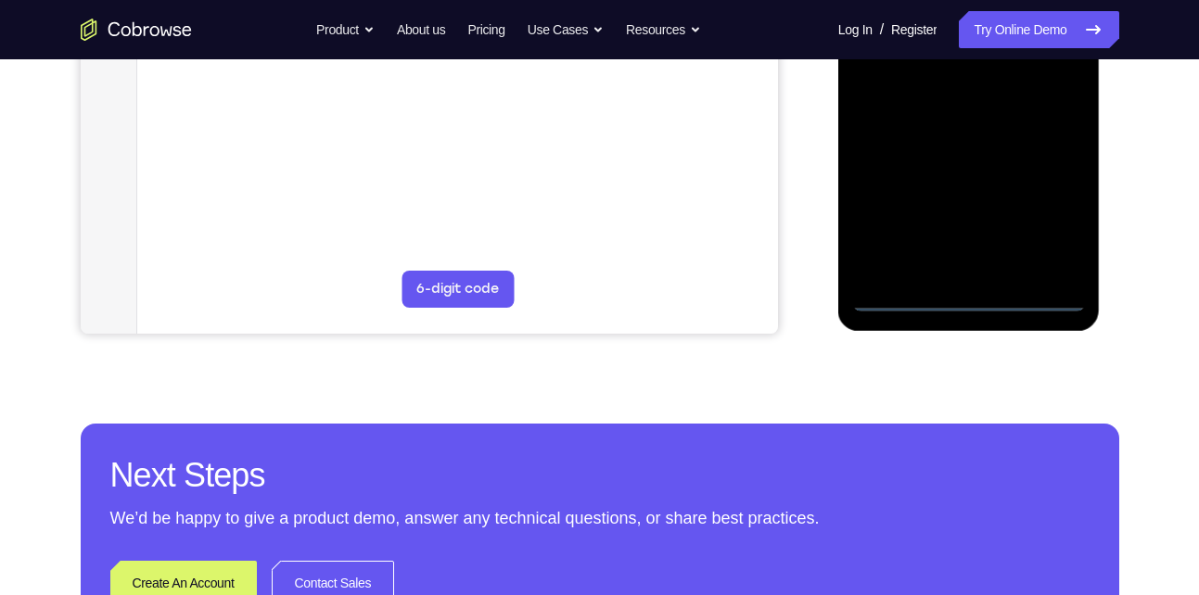
click at [955, 303] on div at bounding box center [969, 51] width 234 height 519
click at [1052, 224] on div at bounding box center [969, 51] width 234 height 519
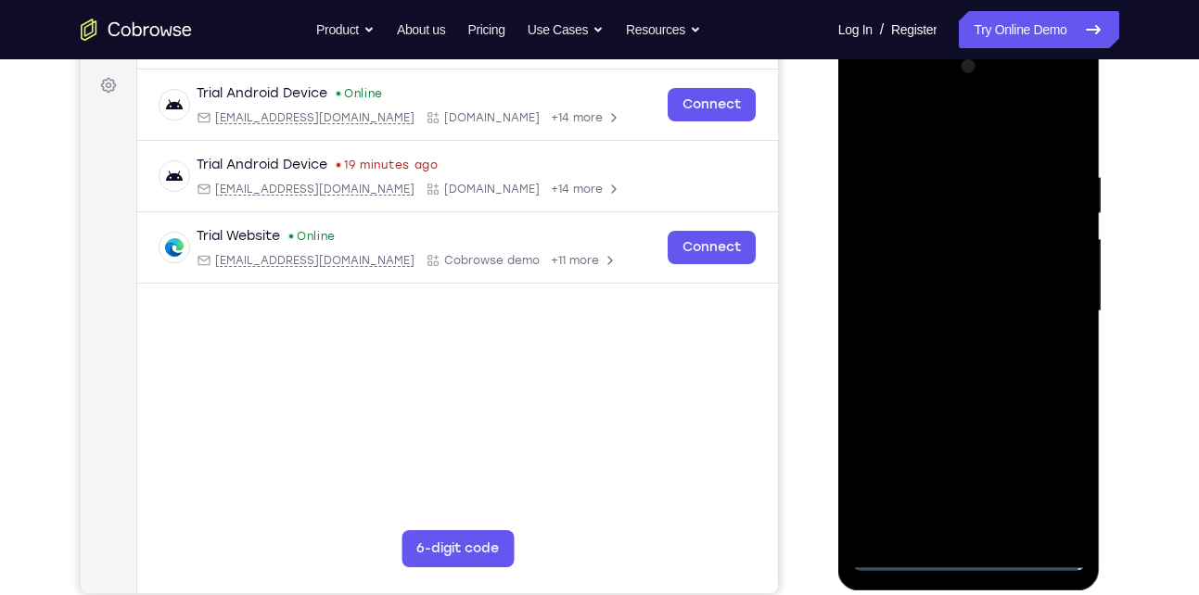
scroll to position [268, 0]
click at [975, 143] on div at bounding box center [969, 312] width 234 height 519
click at [1050, 305] on div at bounding box center [969, 312] width 234 height 519
click at [954, 350] on div at bounding box center [969, 312] width 234 height 519
click at [969, 294] on div at bounding box center [969, 312] width 234 height 519
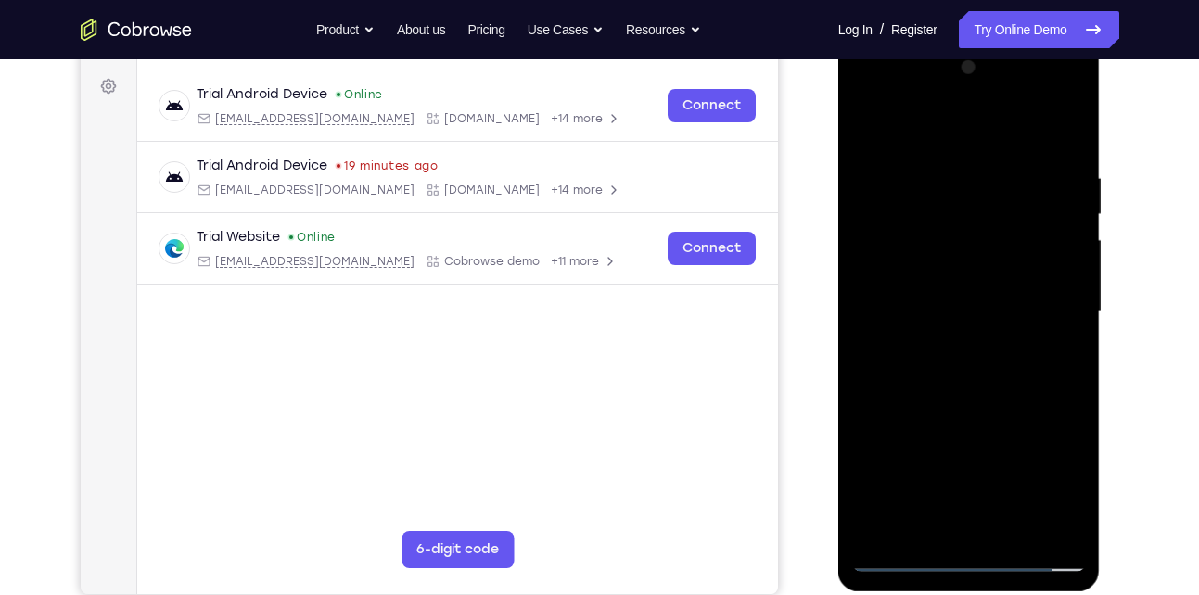
click at [926, 268] on div at bounding box center [969, 312] width 234 height 519
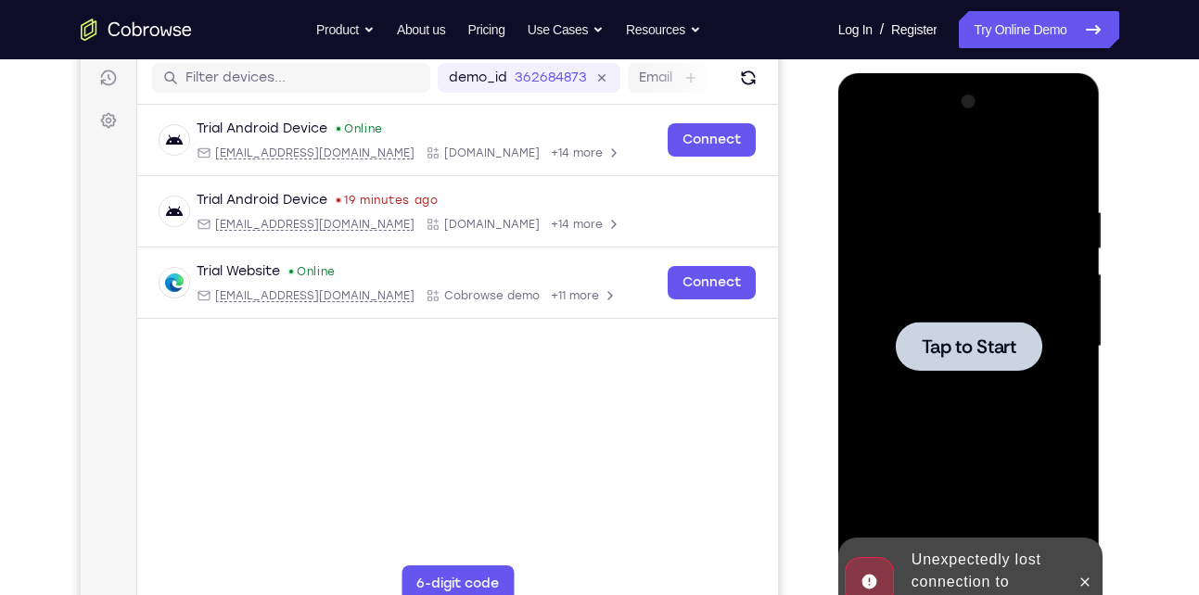
click at [926, 270] on div at bounding box center [969, 346] width 234 height 519
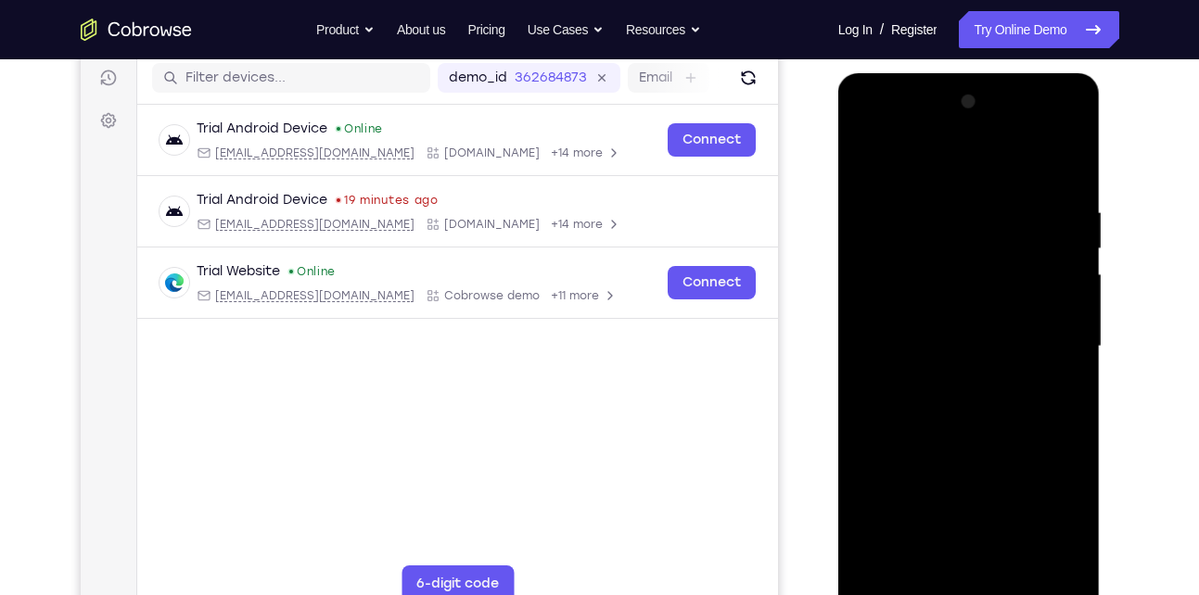
click at [927, 271] on div at bounding box center [969, 346] width 234 height 519
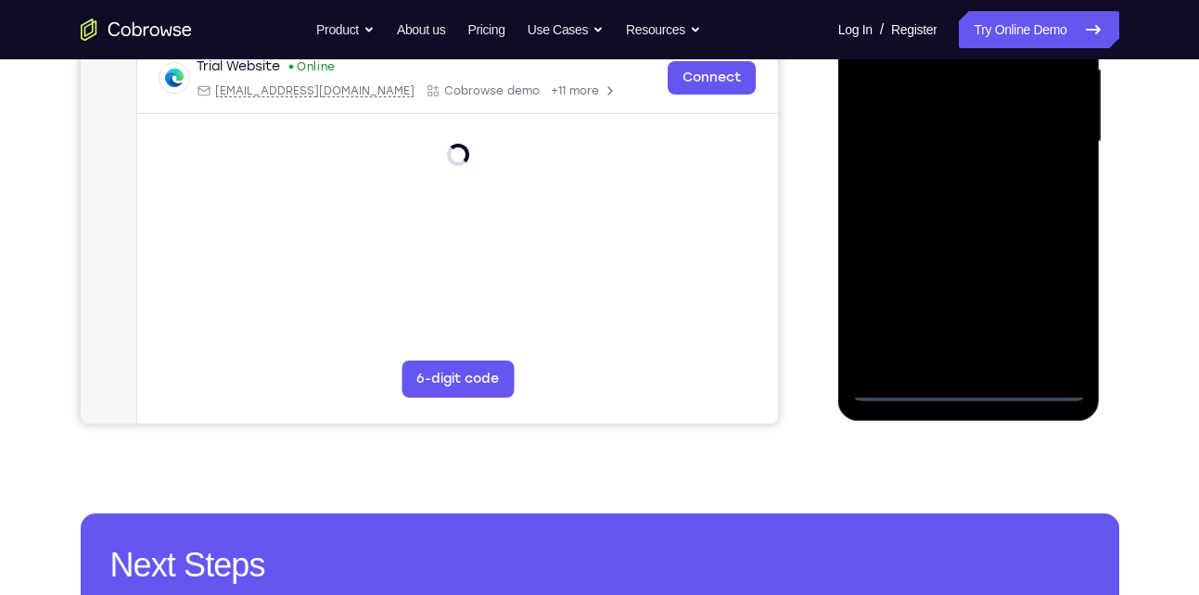
scroll to position [444, 0]
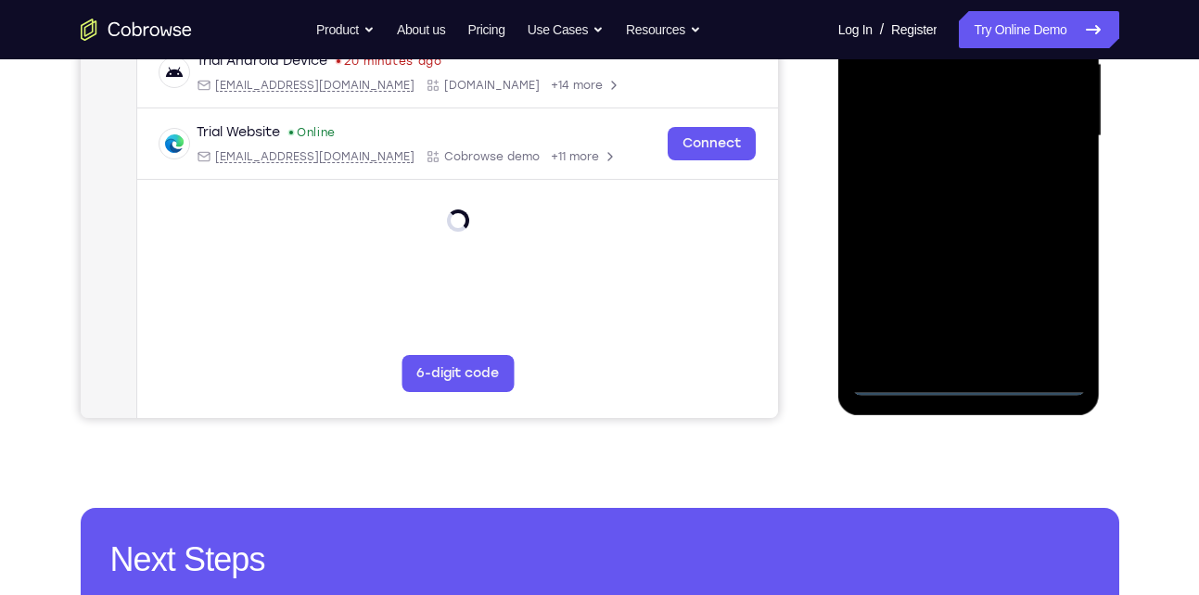
click at [962, 388] on div at bounding box center [969, 136] width 234 height 519
click at [1055, 303] on div at bounding box center [969, 136] width 234 height 519
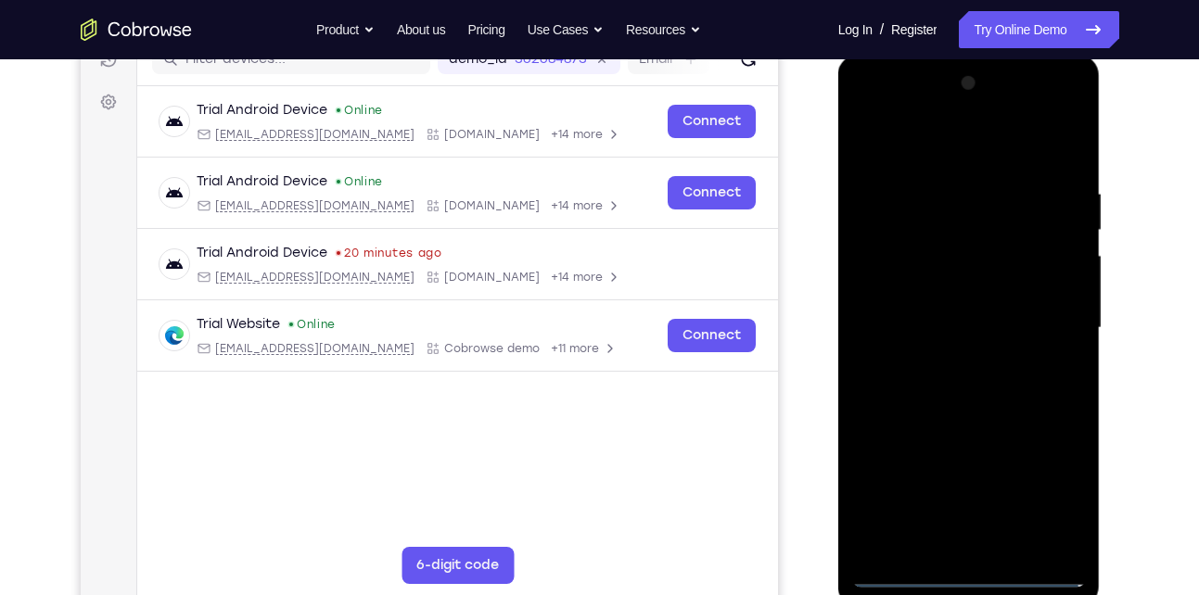
scroll to position [251, 0]
click at [994, 139] on div at bounding box center [969, 329] width 234 height 519
click at [1052, 319] on div at bounding box center [969, 329] width 234 height 519
click at [952, 363] on div at bounding box center [969, 329] width 234 height 519
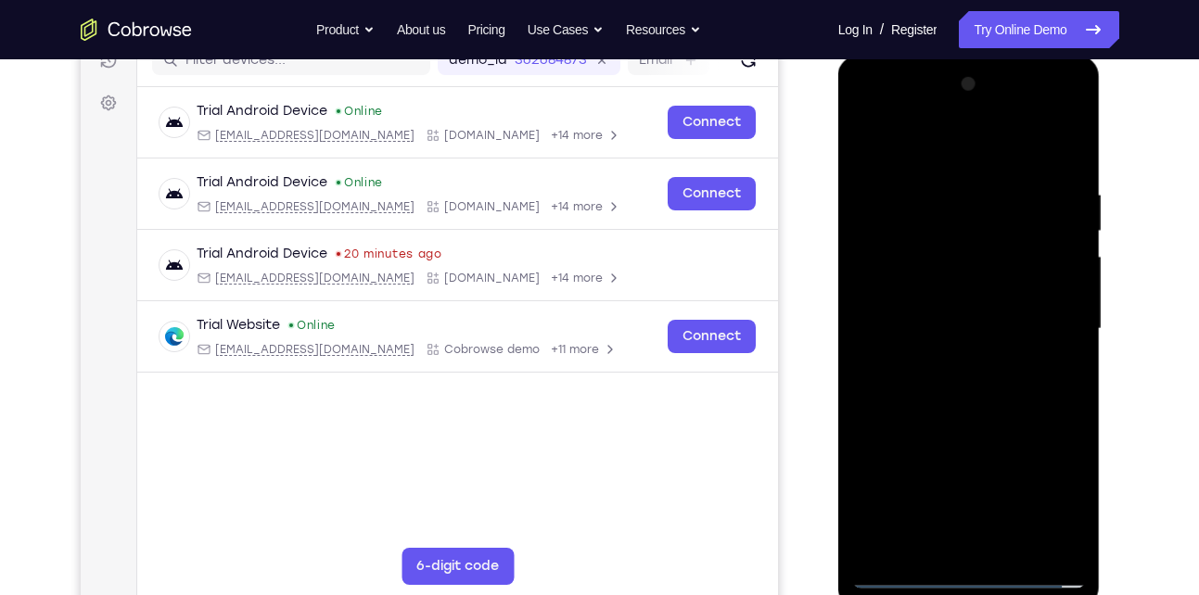
click at [952, 363] on div at bounding box center [969, 329] width 234 height 519
click at [961, 300] on div at bounding box center [969, 329] width 234 height 519
click at [963, 299] on div at bounding box center [969, 329] width 234 height 519
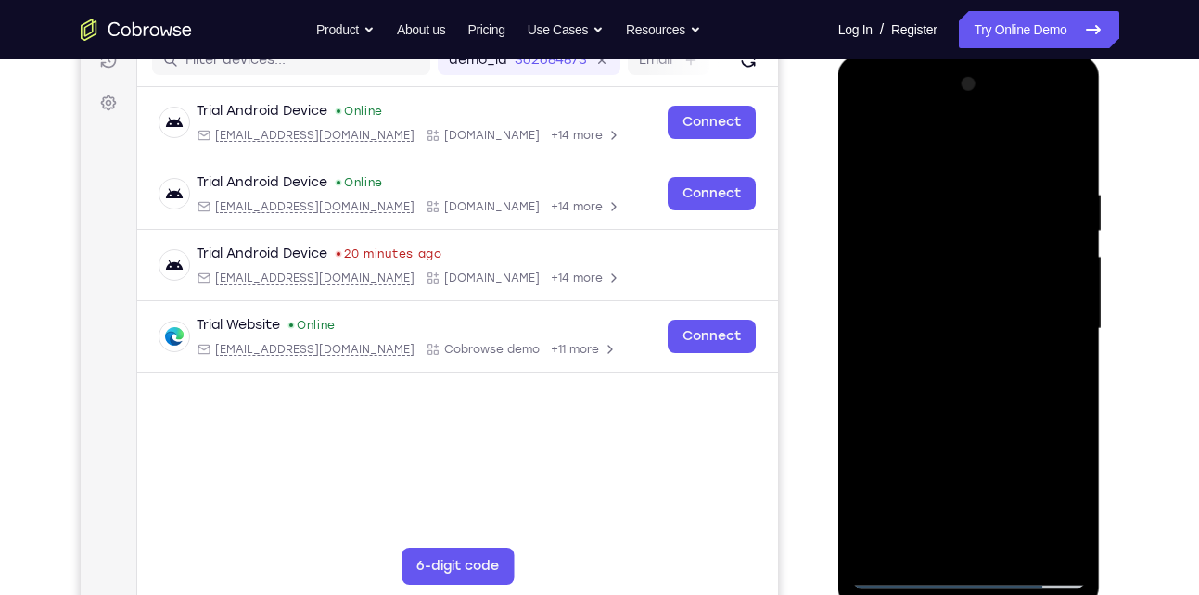
click at [961, 327] on div at bounding box center [969, 329] width 234 height 519
click at [914, 393] on div at bounding box center [969, 329] width 234 height 519
click at [1077, 163] on div at bounding box center [969, 329] width 234 height 519
click at [1074, 165] on div at bounding box center [969, 329] width 234 height 519
click at [1074, 550] on div at bounding box center [969, 329] width 234 height 519
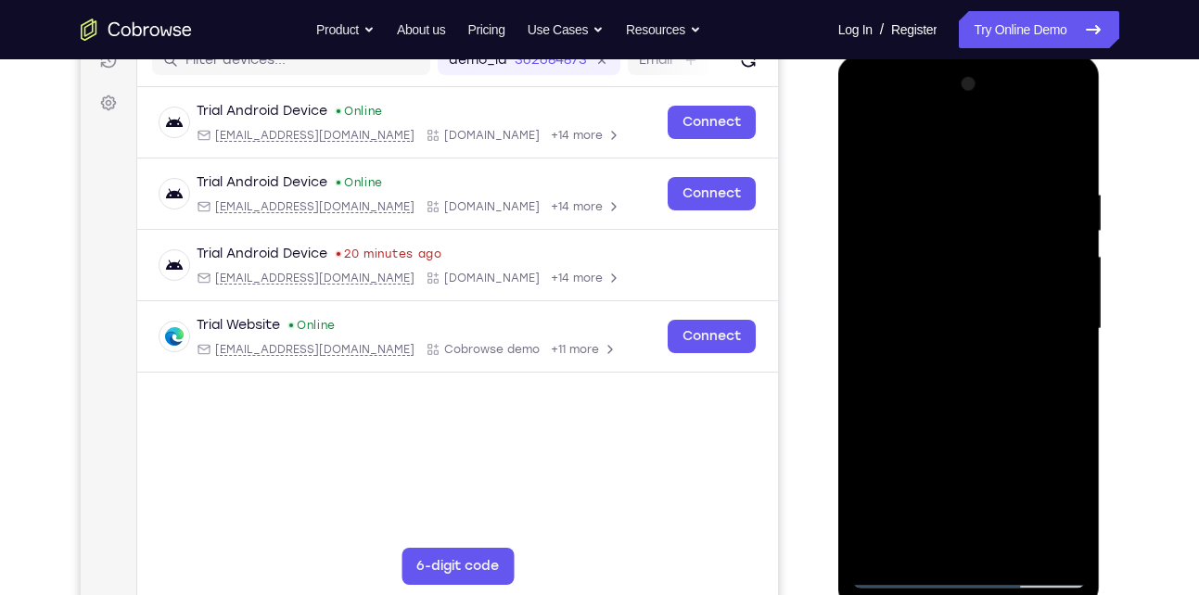
click at [1065, 144] on div at bounding box center [969, 329] width 234 height 519
click at [1065, 149] on div at bounding box center [969, 329] width 234 height 519
click at [1010, 551] on div at bounding box center [969, 329] width 234 height 519
click at [917, 396] on div at bounding box center [969, 329] width 234 height 519
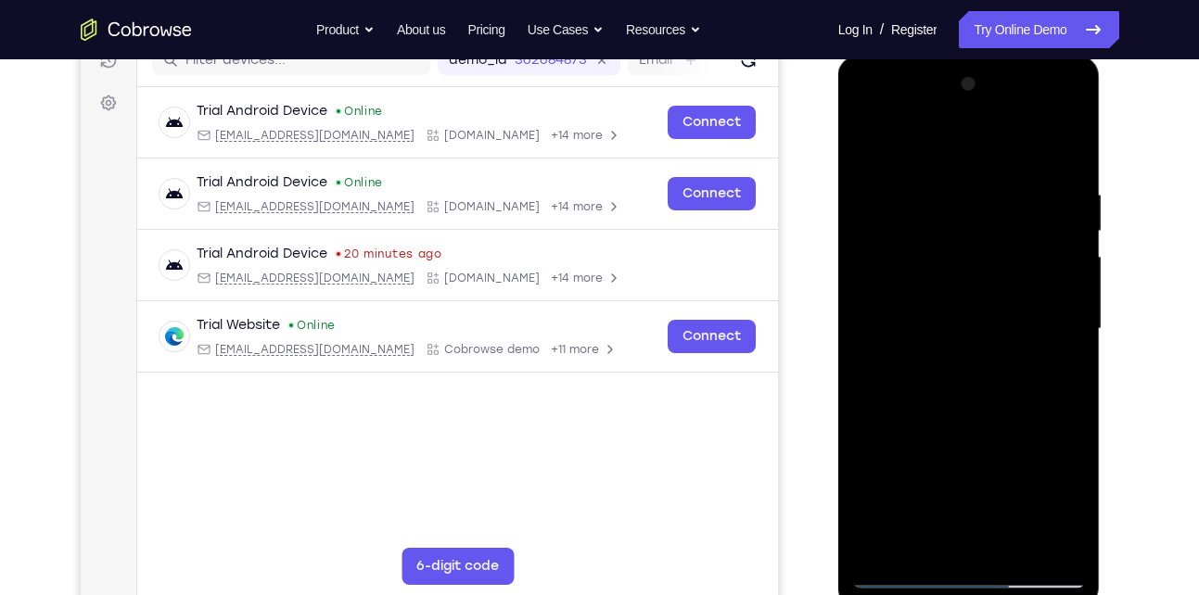
click at [902, 575] on div at bounding box center [969, 329] width 234 height 519
click at [1017, 553] on div at bounding box center [969, 329] width 234 height 519
click at [1004, 423] on div at bounding box center [969, 329] width 234 height 519
click at [986, 321] on div at bounding box center [969, 329] width 234 height 519
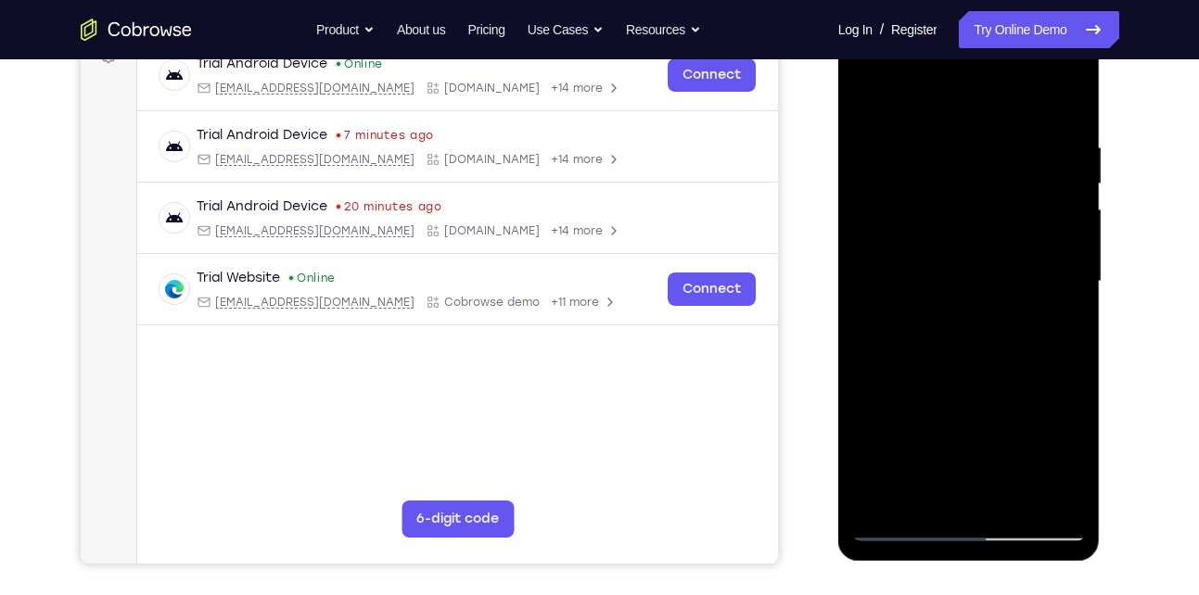
scroll to position [300, 0]
click at [1054, 327] on div at bounding box center [969, 280] width 234 height 519
click at [917, 494] on div at bounding box center [969, 280] width 234 height 519
click at [931, 348] on div at bounding box center [969, 280] width 234 height 519
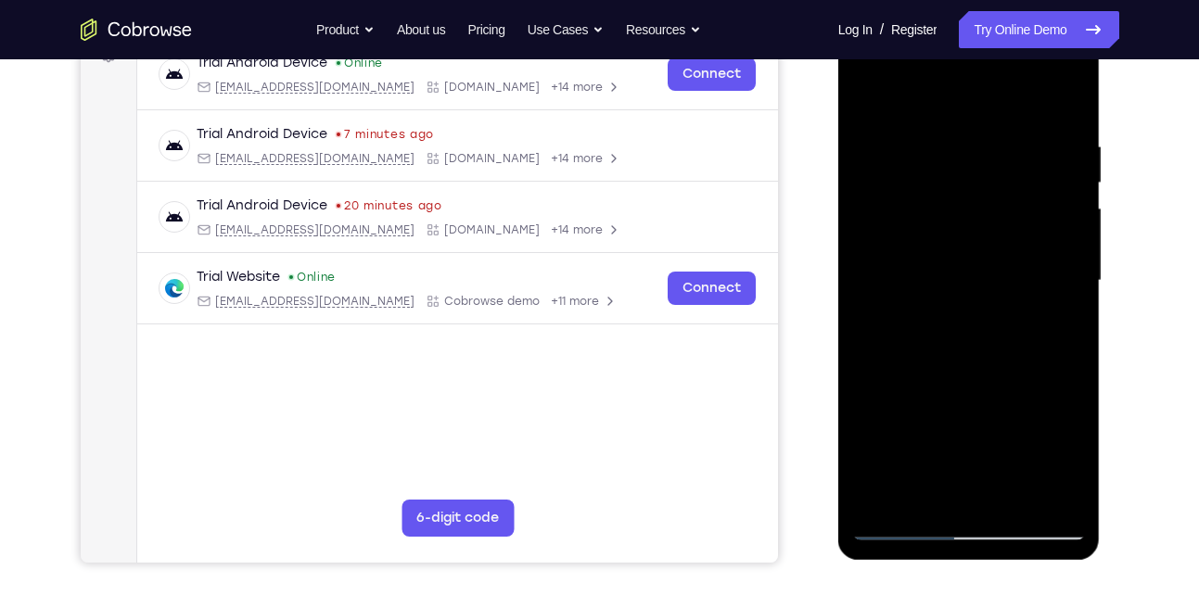
click at [1016, 279] on div at bounding box center [969, 280] width 234 height 519
click at [1073, 339] on div at bounding box center [969, 280] width 234 height 519
click at [889, 521] on div at bounding box center [969, 280] width 234 height 519
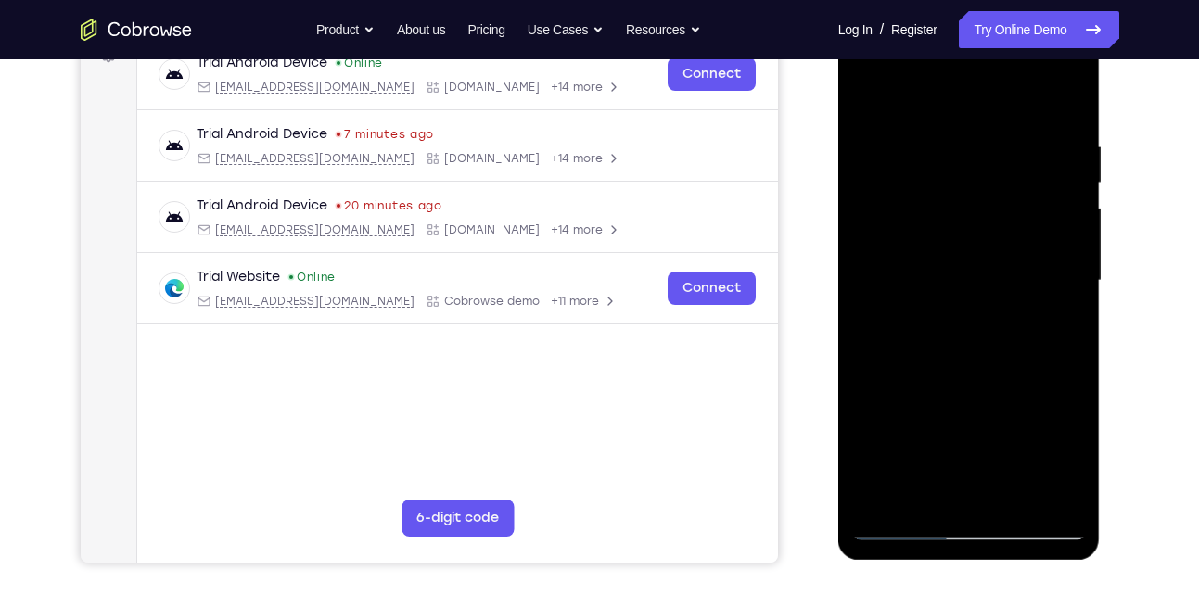
click at [1055, 492] on div at bounding box center [969, 280] width 234 height 519
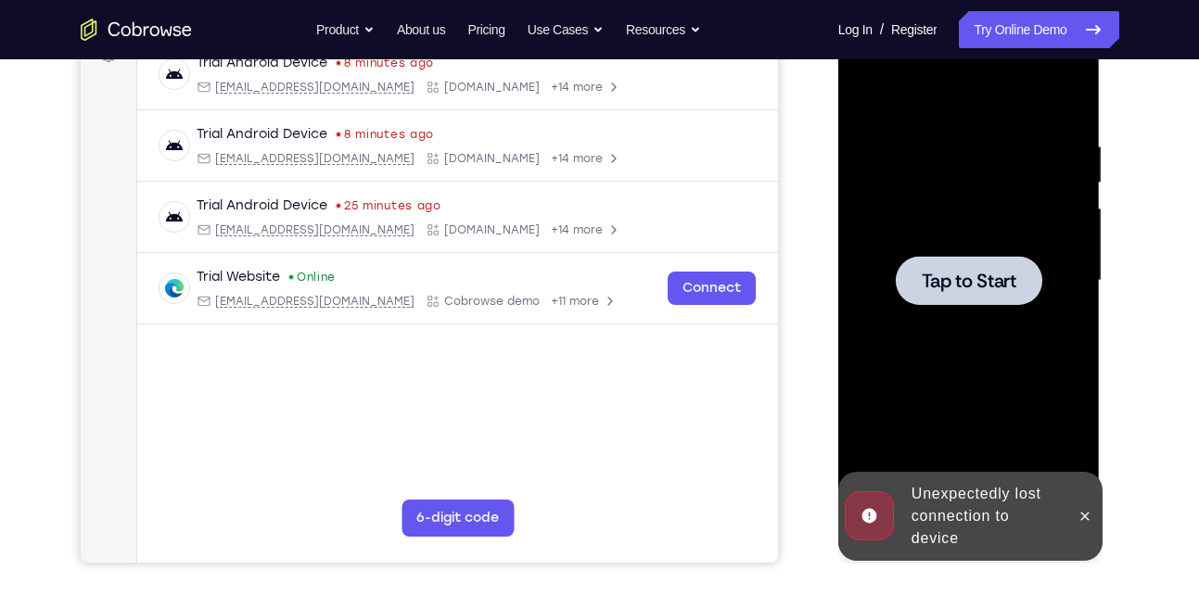
click at [952, 84] on div at bounding box center [969, 280] width 234 height 519
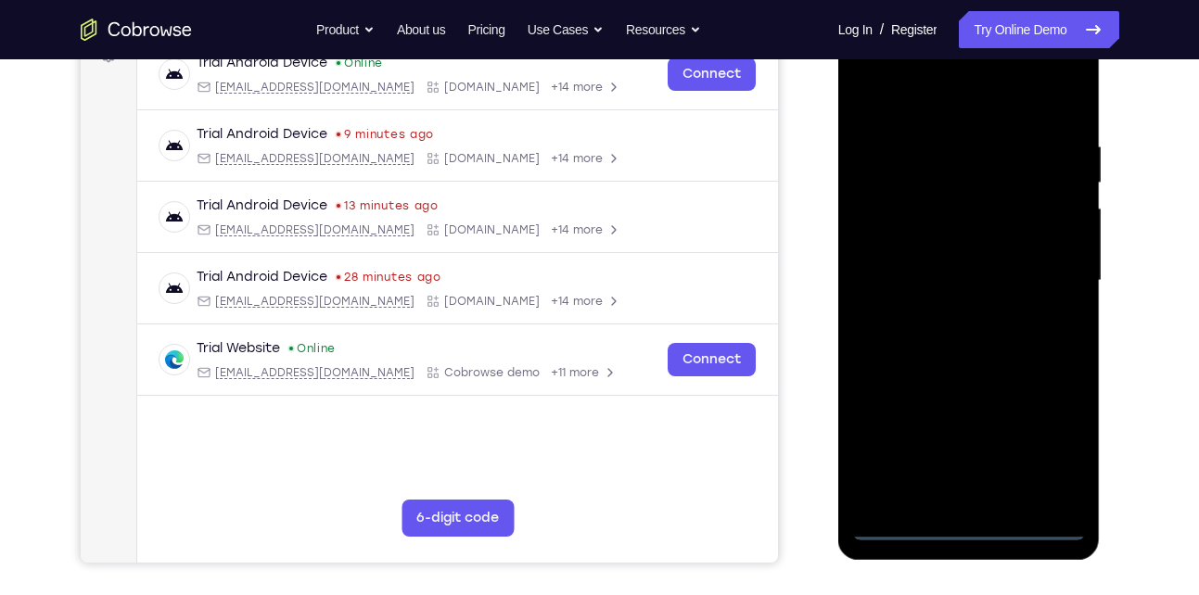
click at [975, 525] on div at bounding box center [969, 280] width 234 height 519
click at [1043, 441] on div at bounding box center [969, 280] width 234 height 519
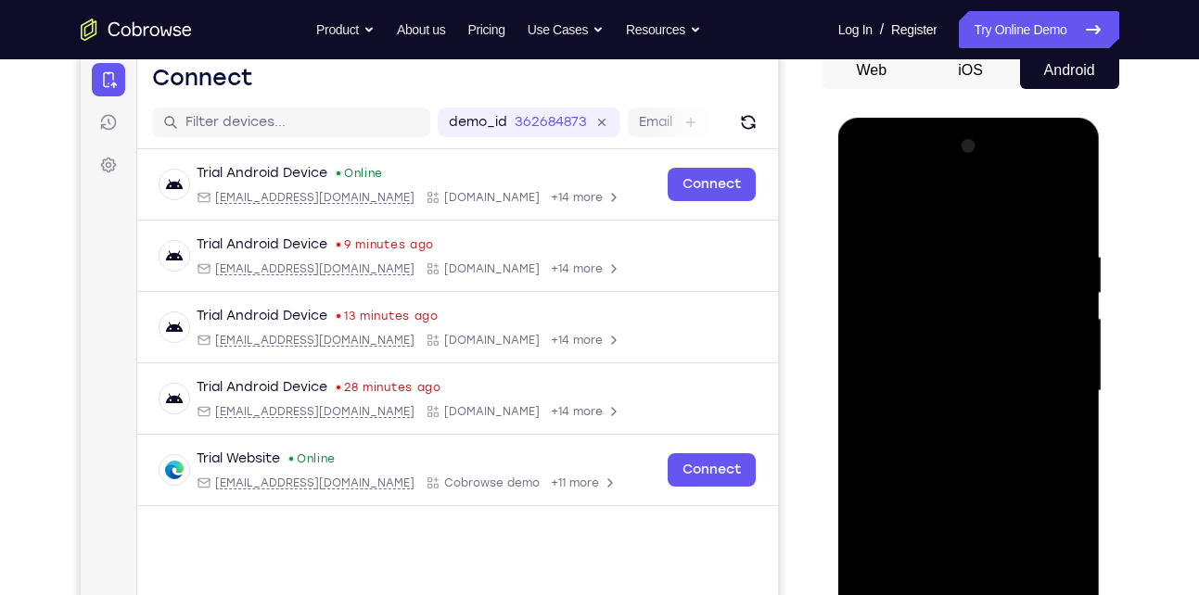
scroll to position [186, 0]
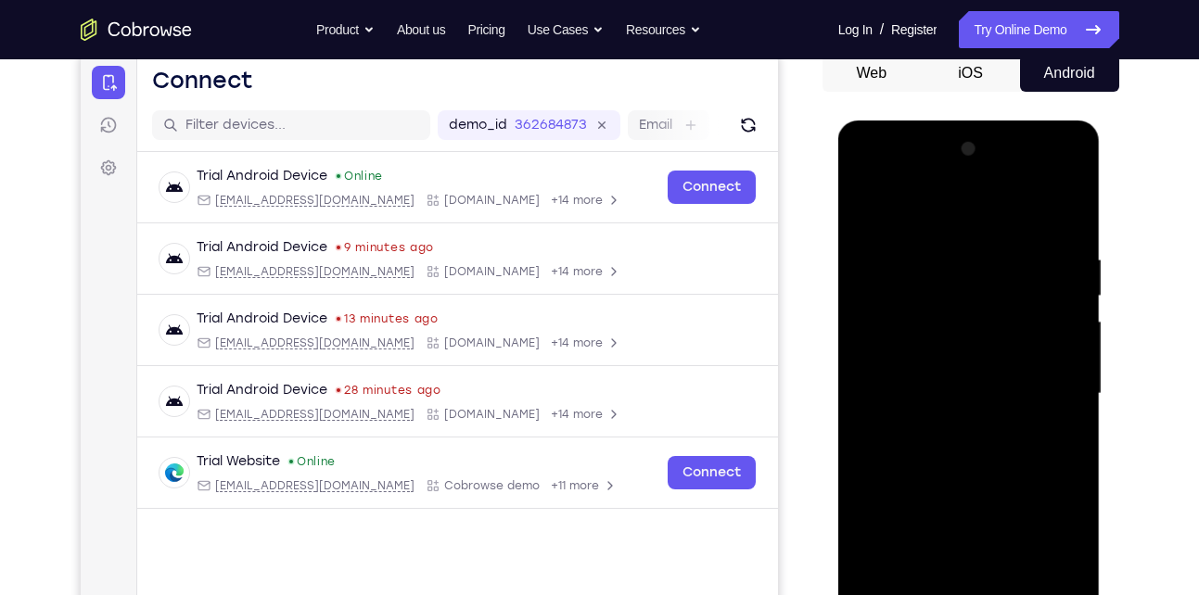
click at [964, 229] on div at bounding box center [969, 393] width 234 height 519
click at [1052, 383] on div at bounding box center [969, 393] width 234 height 519
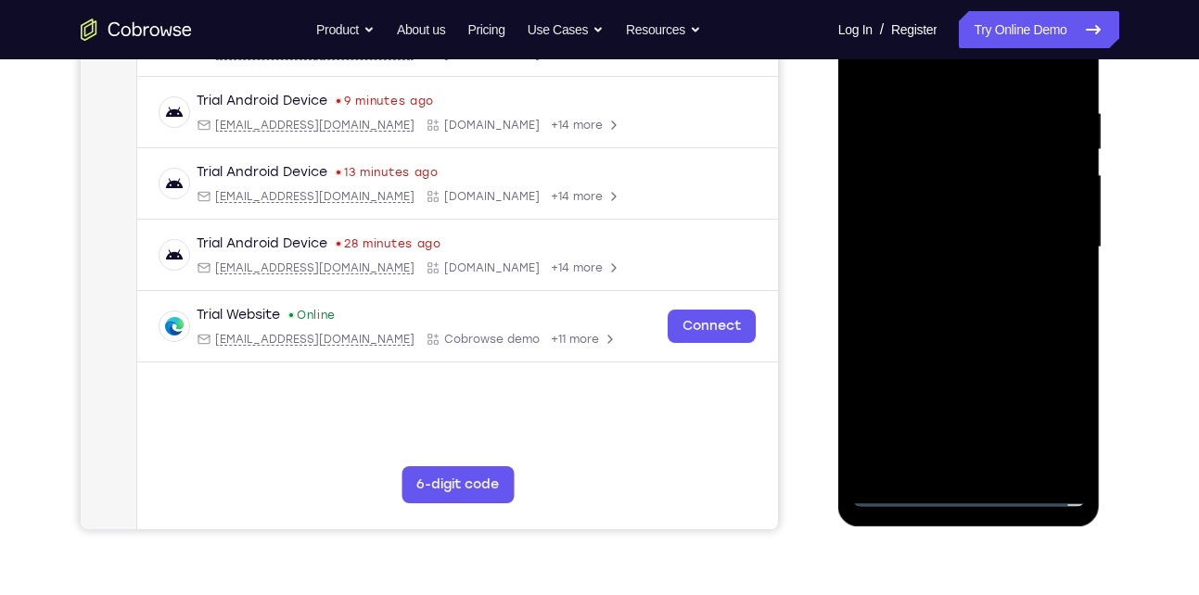
scroll to position [334, 0]
click at [982, 464] on div at bounding box center [969, 246] width 234 height 519
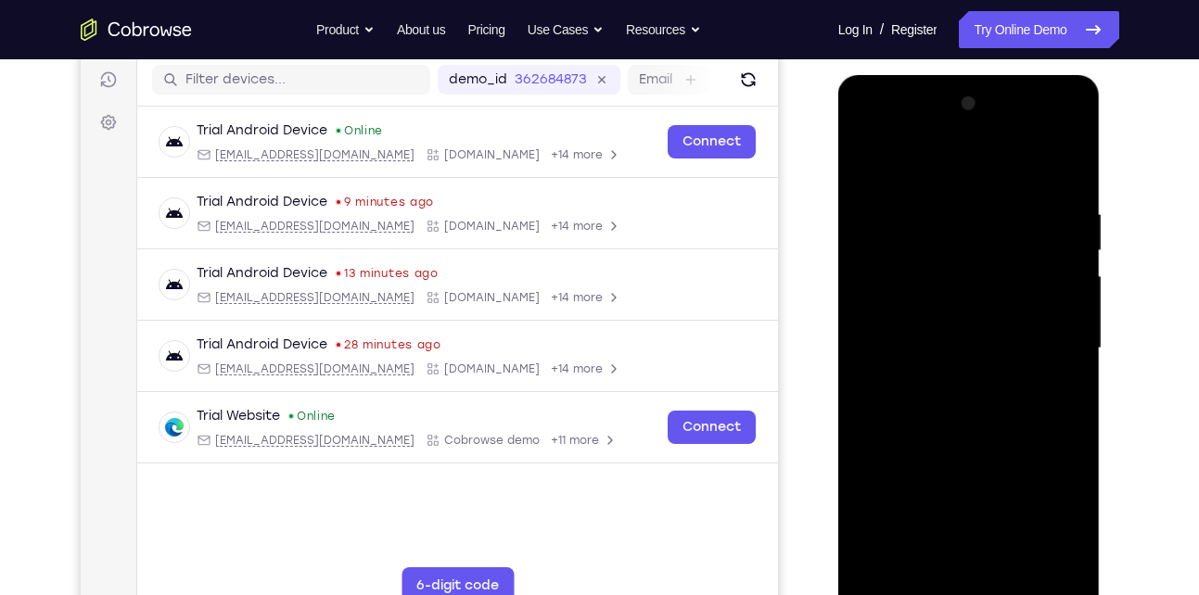
scroll to position [231, 0]
click at [950, 336] on div at bounding box center [969, 349] width 234 height 519
click at [932, 313] on div at bounding box center [969, 349] width 234 height 519
click at [934, 350] on div at bounding box center [969, 349] width 234 height 519
click at [938, 416] on div at bounding box center [969, 349] width 234 height 519
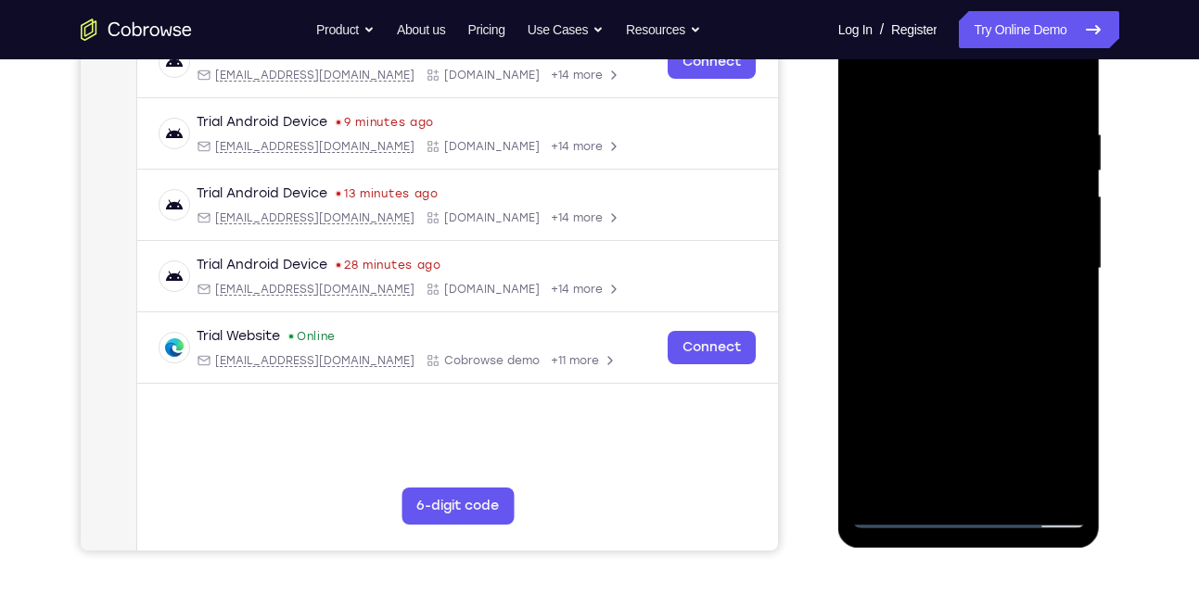
scroll to position [313, 0]
click at [1008, 359] on div at bounding box center [969, 267] width 234 height 519
click at [1014, 491] on div at bounding box center [969, 267] width 234 height 519
click at [978, 372] on div at bounding box center [969, 267] width 234 height 519
click at [960, 256] on div at bounding box center [969, 267] width 234 height 519
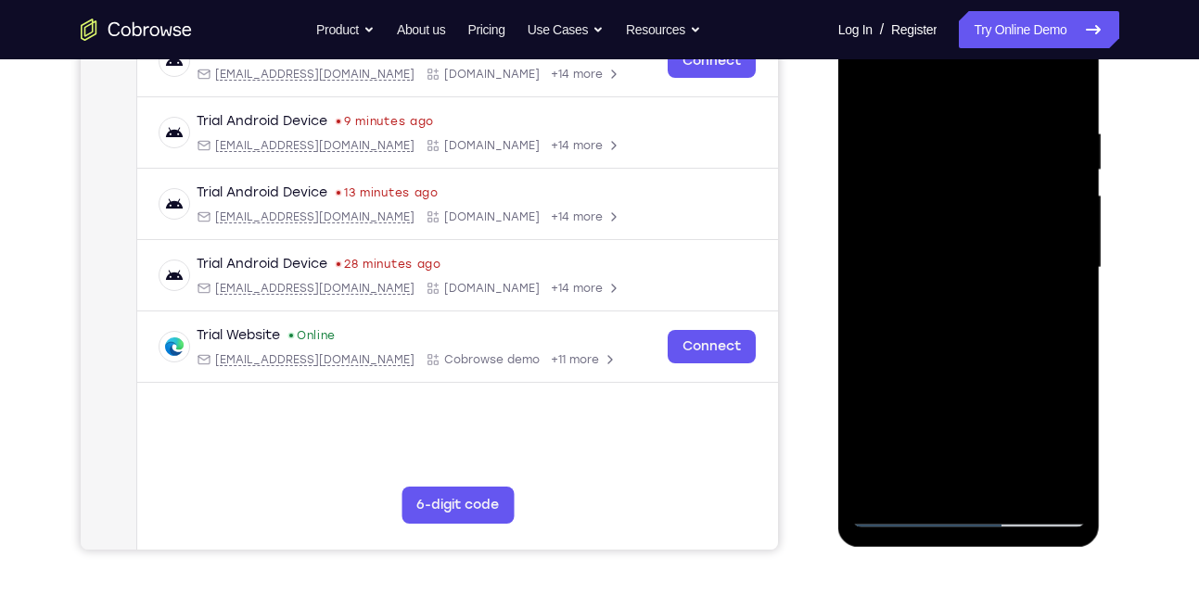
click at [1053, 319] on div at bounding box center [969, 267] width 234 height 519
click at [1074, 440] on div at bounding box center [969, 267] width 234 height 519
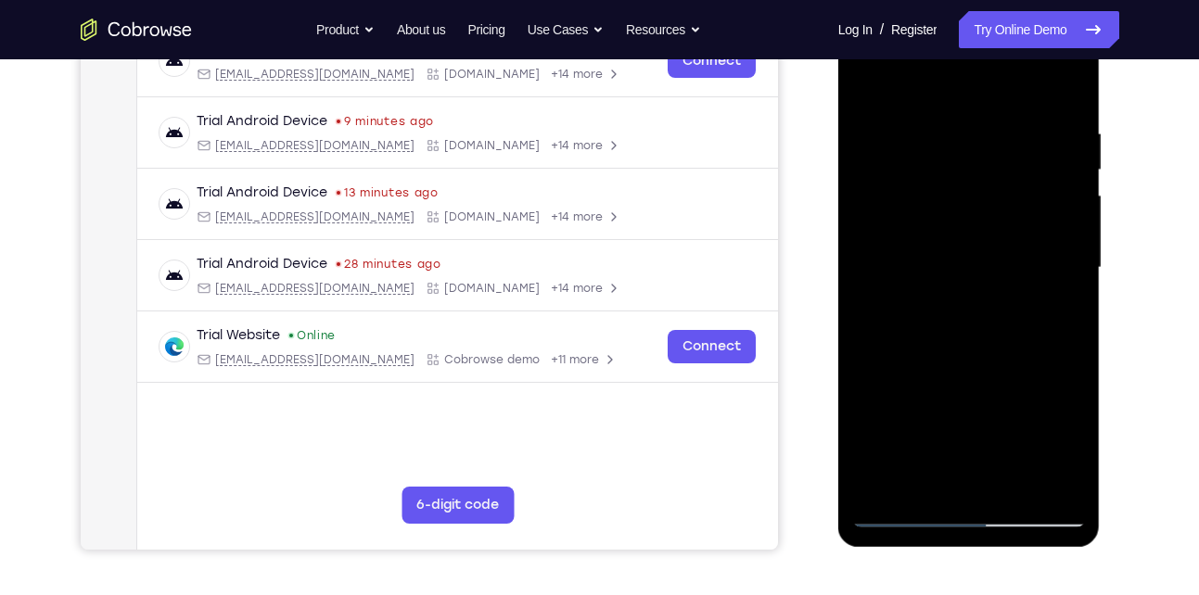
click at [1074, 440] on div at bounding box center [969, 267] width 234 height 519
click at [1059, 312] on div at bounding box center [969, 267] width 234 height 519
click at [1081, 454] on div at bounding box center [969, 267] width 234 height 519
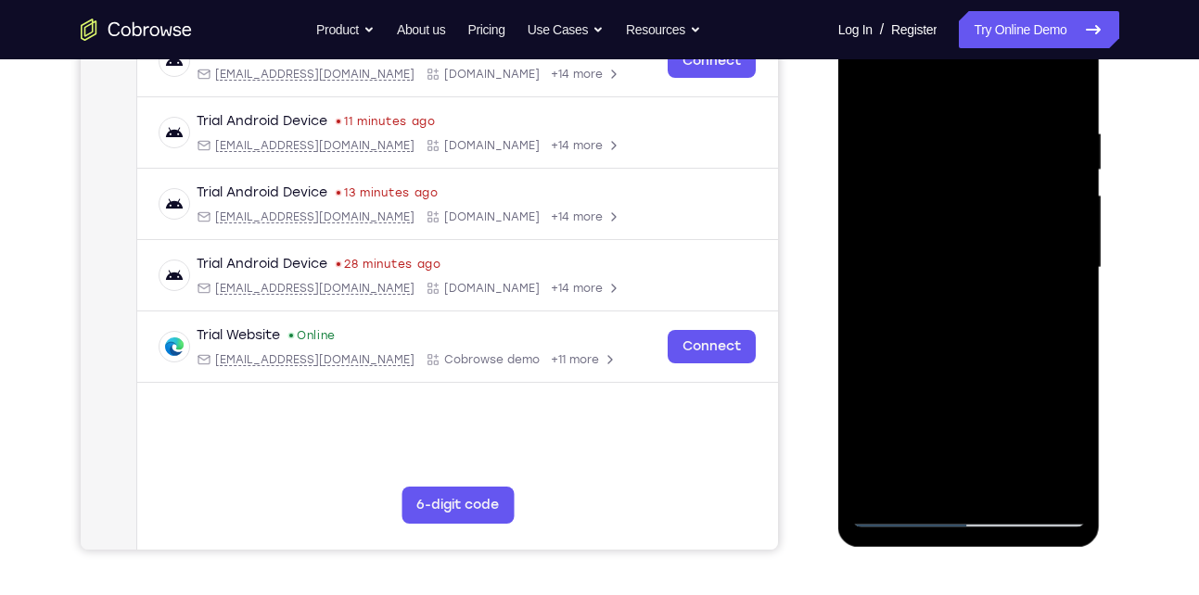
click at [1081, 454] on div at bounding box center [969, 267] width 234 height 519
